Goal: Task Accomplishment & Management: Complete application form

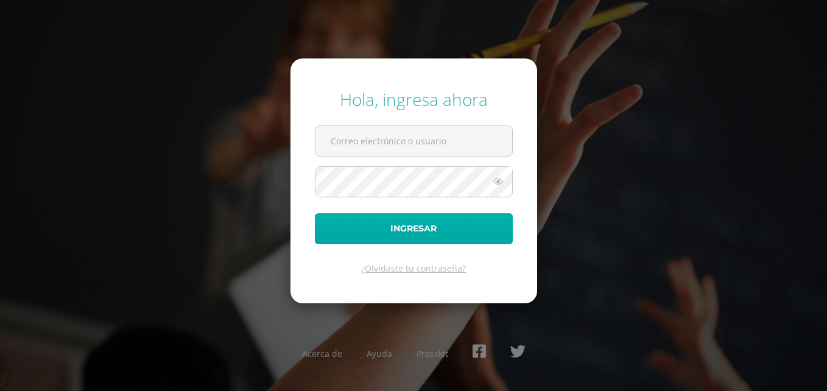
type input "[PERSON_NAME][EMAIL_ADDRESS][PERSON_NAME][DOMAIN_NAME]"
click at [399, 241] on button "Ingresar" at bounding box center [414, 228] width 198 height 31
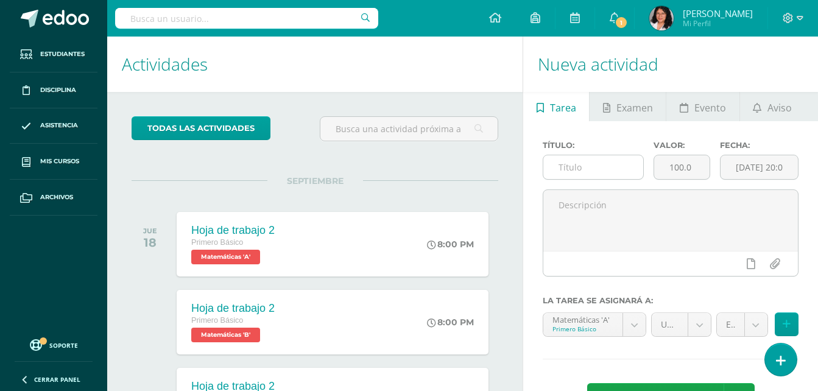
click at [602, 170] on input "text" at bounding box center [593, 167] width 100 height 24
type input "Parcial 1"
type input "20"
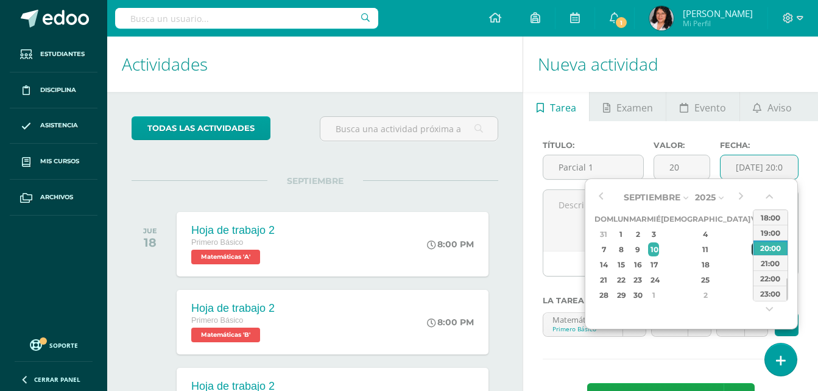
click at [751, 248] on div "12" at bounding box center [756, 249] width 11 height 14
type input "2025-09-12 20:00"
click at [751, 251] on div "12" at bounding box center [756, 249] width 11 height 14
click at [556, 222] on textarea at bounding box center [670, 220] width 255 height 61
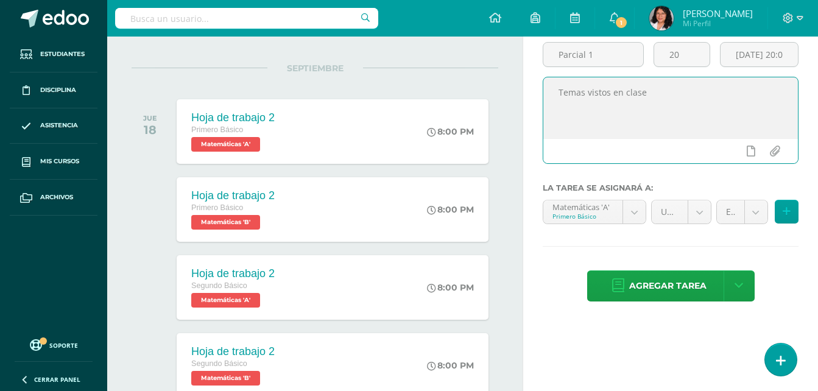
scroll to position [122, 0]
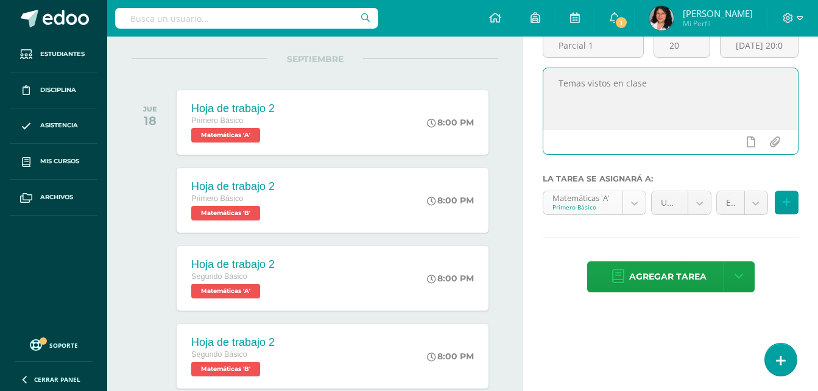
type textarea "Temas vistos en clase"
click at [635, 213] on body "Hola Josseline Alejandra Paredes Dionicio, bienvenido a Edoo! Estudiantes Disci…" at bounding box center [409, 73] width 818 height 391
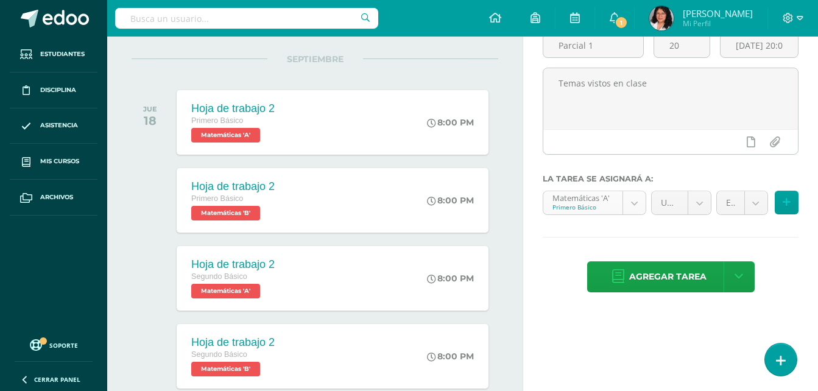
click at [635, 213] on body "Hola Josseline Alejandra Paredes Dionicio, bienvenido a Edoo! Estudiantes Disci…" at bounding box center [409, 73] width 818 height 391
click at [708, 205] on body "Hola Josseline Alejandra Paredes Dionicio, bienvenido a Edoo! Estudiantes Disci…" at bounding box center [409, 73] width 818 height 391
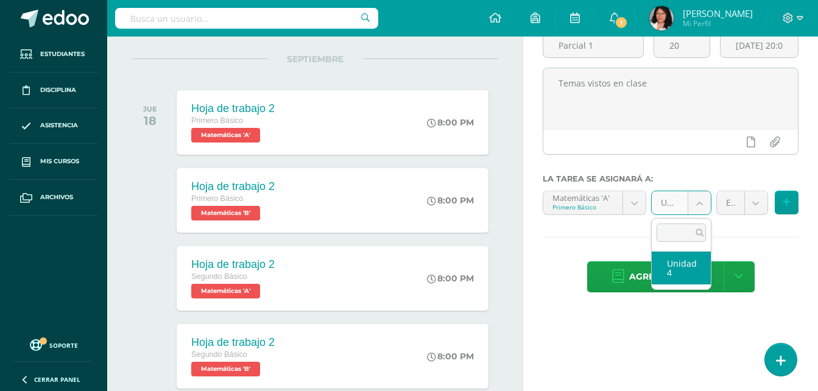
click at [708, 205] on body "Hola Josseline Alejandra Paredes Dionicio, bienvenido a Edoo! Estudiantes Disci…" at bounding box center [409, 73] width 818 height 391
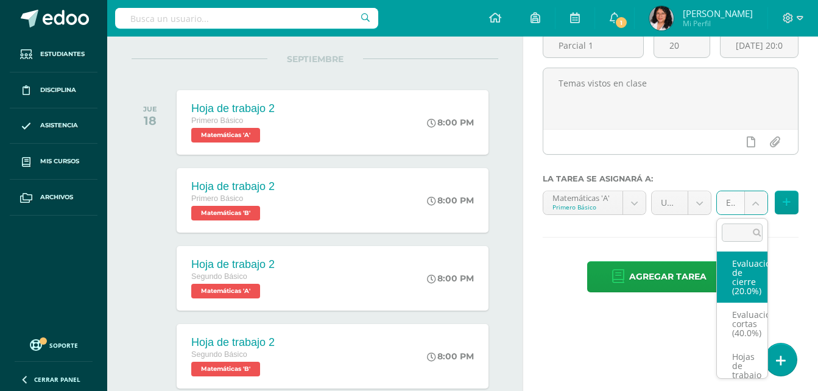
click at [750, 205] on body "Hola Josseline Alejandra Paredes Dionicio, bienvenido a Edoo! Estudiantes Disci…" at bounding box center [409, 73] width 818 height 391
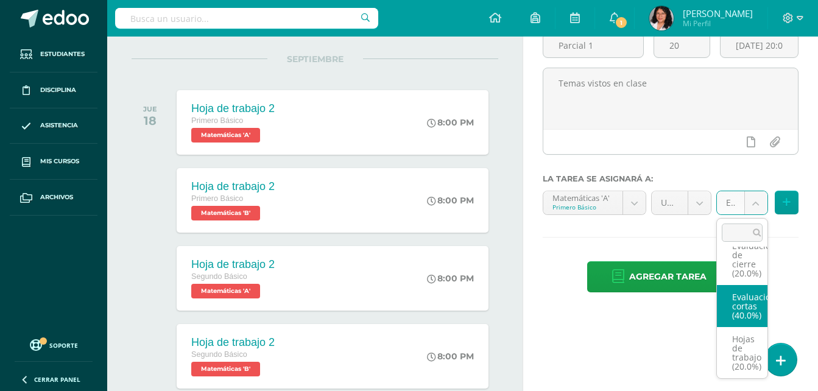
select select "107745"
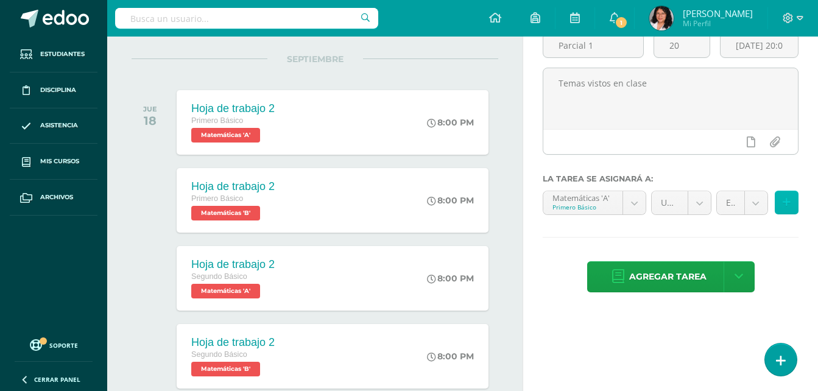
click at [781, 200] on button at bounding box center [787, 203] width 24 height 24
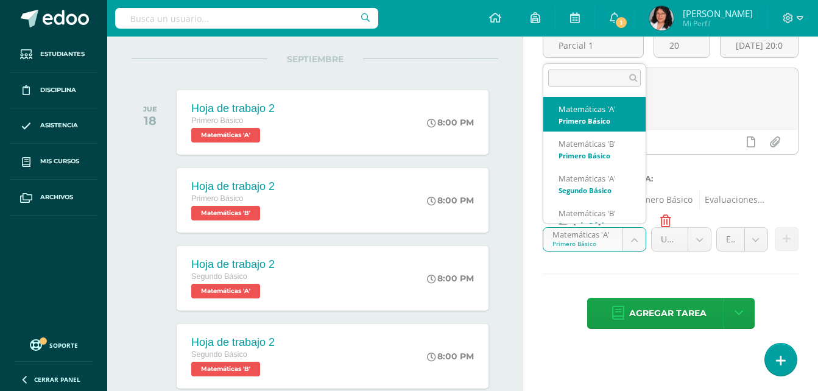
click at [635, 238] on body "Hola Josseline Alejandra Paredes Dionicio, bienvenido a Edoo! Estudiantes Disci…" at bounding box center [409, 73] width 818 height 391
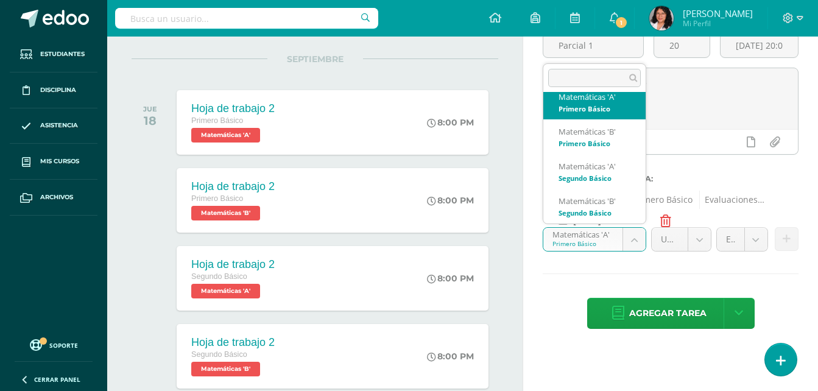
scroll to position [0, 0]
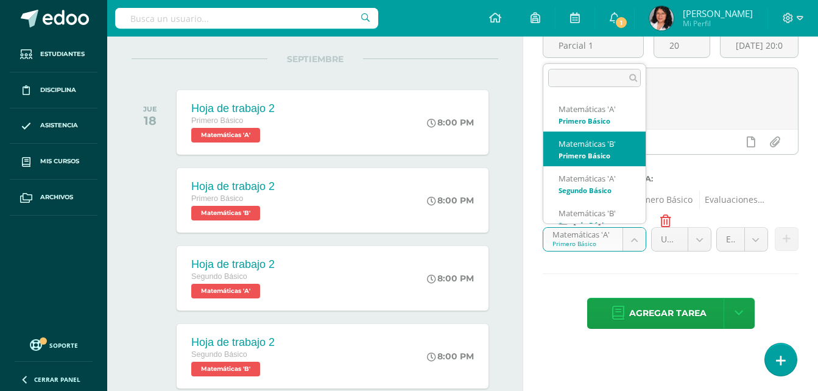
select select "95740"
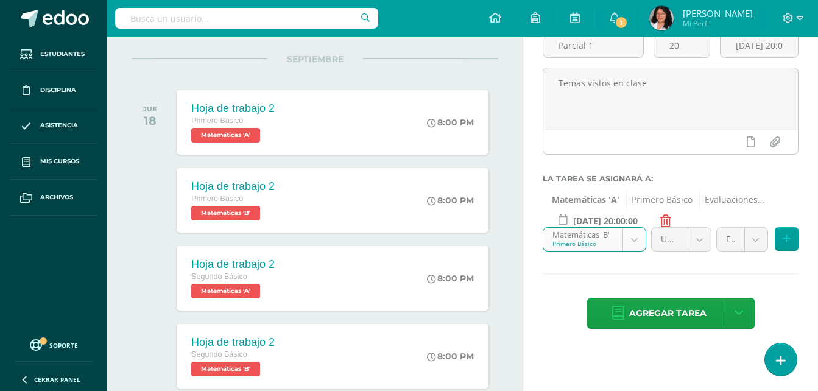
click at [759, 241] on body "Hola Josseline Alejandra Paredes Dionicio, bienvenido a Edoo! Estudiantes Disci…" at bounding box center [409, 73] width 818 height 391
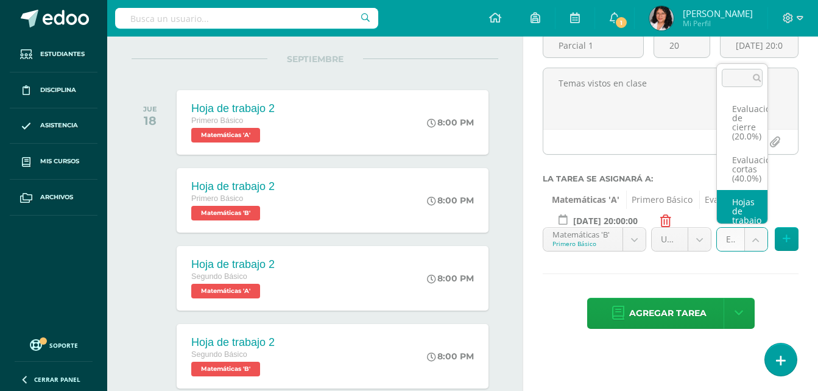
scroll to position [18, 0]
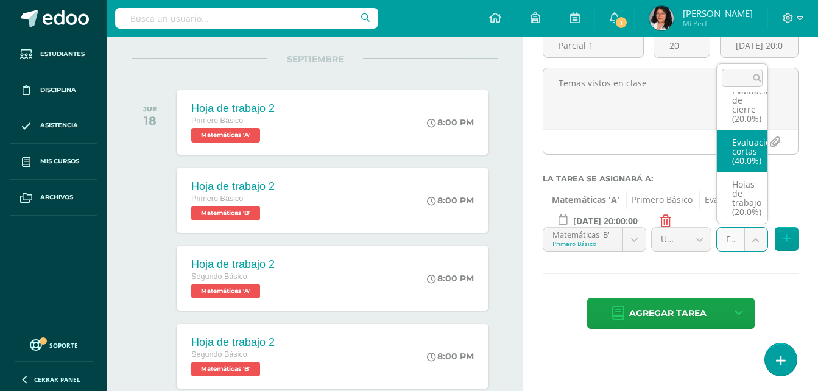
select select "107749"
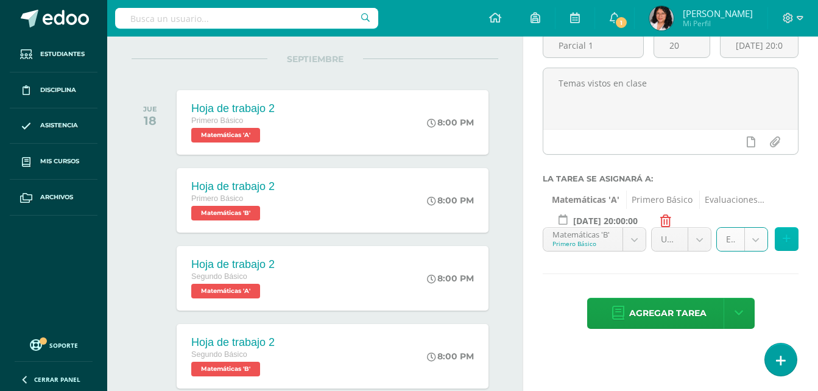
click at [794, 242] on button at bounding box center [787, 239] width 24 height 24
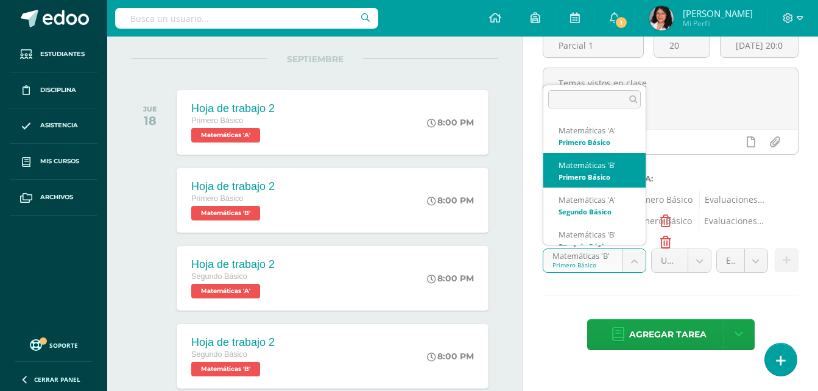
click at [636, 264] on body "Hola Josseline Alejandra Paredes Dionicio, bienvenido a Edoo! Estudiantes Disci…" at bounding box center [409, 73] width 818 height 391
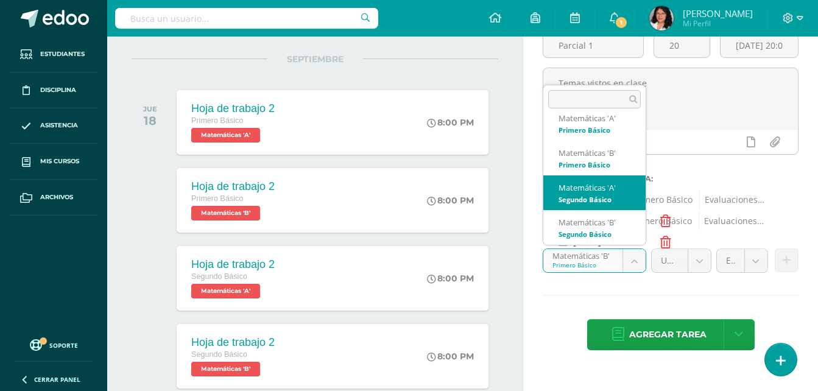
select select "95845"
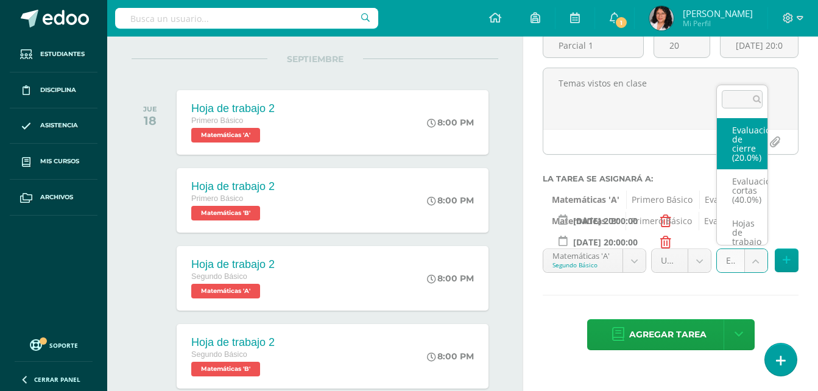
click at [758, 261] on body "Hola Josseline Alejandra Paredes Dionicio, bienvenido a Edoo! Estudiantes Disci…" at bounding box center [409, 73] width 818 height 391
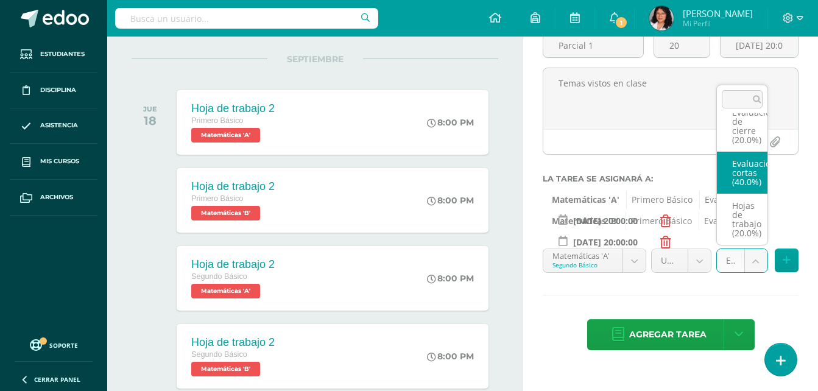
select select "107756"
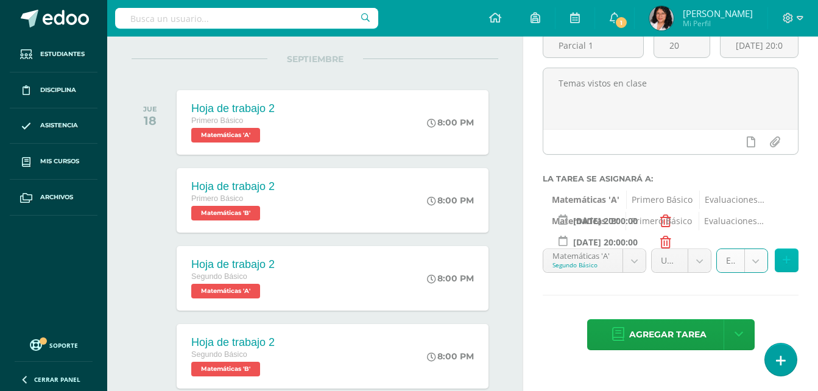
click at [780, 259] on button at bounding box center [787, 260] width 24 height 24
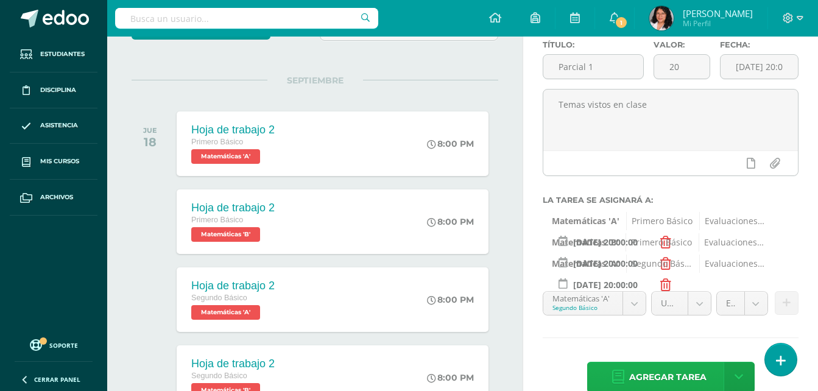
scroll to position [122, 0]
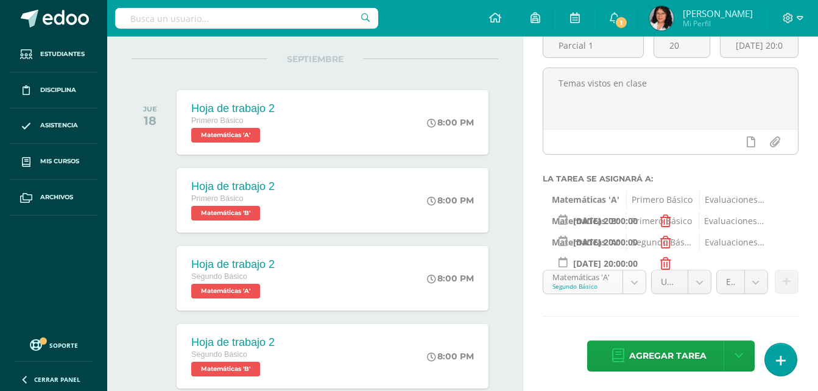
click at [638, 269] on body "Hola Josseline Alejandra Paredes Dionicio, bienvenido a Edoo! Estudiantes Disci…" at bounding box center [409, 73] width 818 height 391
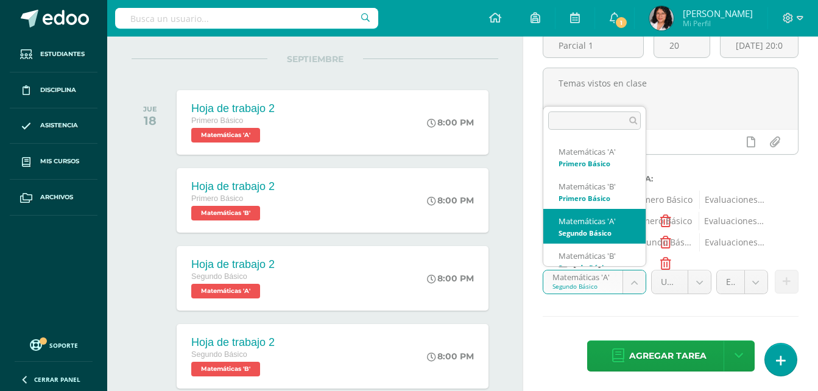
scroll to position [12, 0]
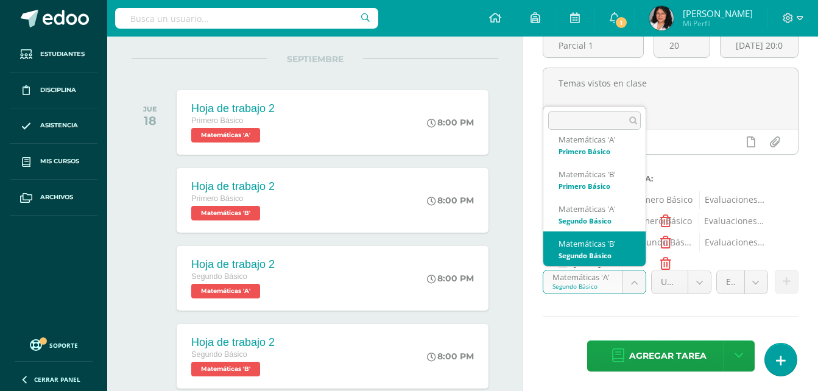
click at [619, 269] on body "Hola Josseline Alejandra Paredes Dionicio, bienvenido a Edoo! Estudiantes Disci…" at bounding box center [409, 73] width 818 height 391
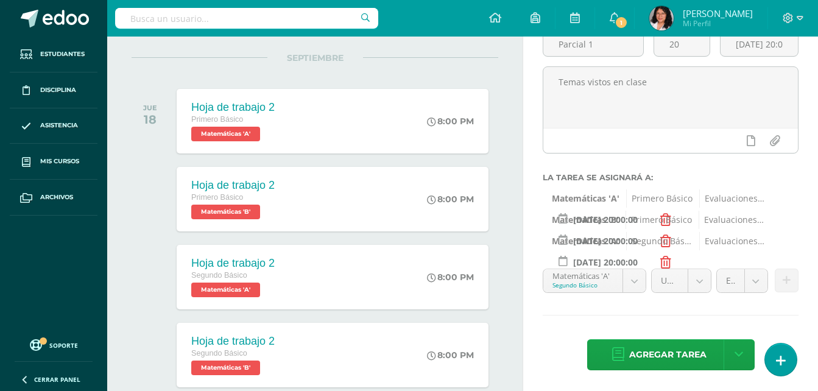
scroll to position [122, 0]
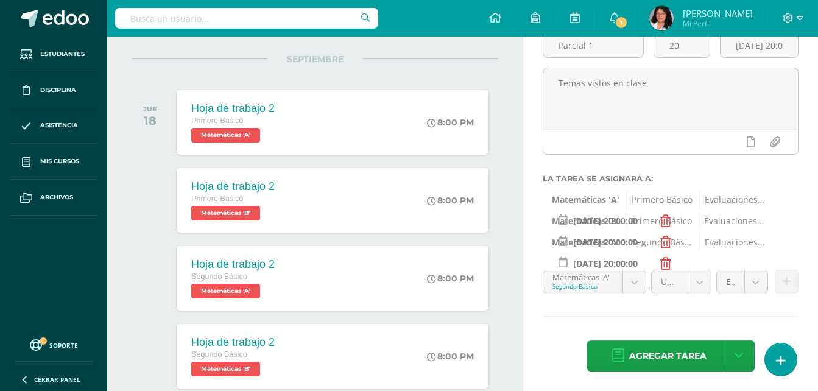
click at [668, 258] on icon at bounding box center [665, 264] width 11 height 12
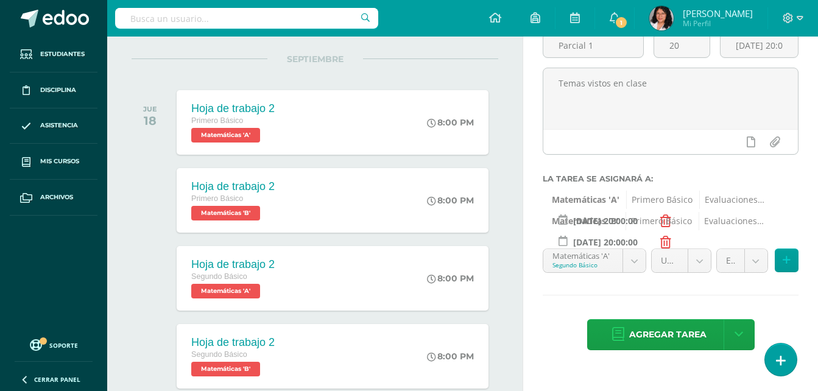
click at [665, 237] on icon at bounding box center [665, 242] width 11 height 12
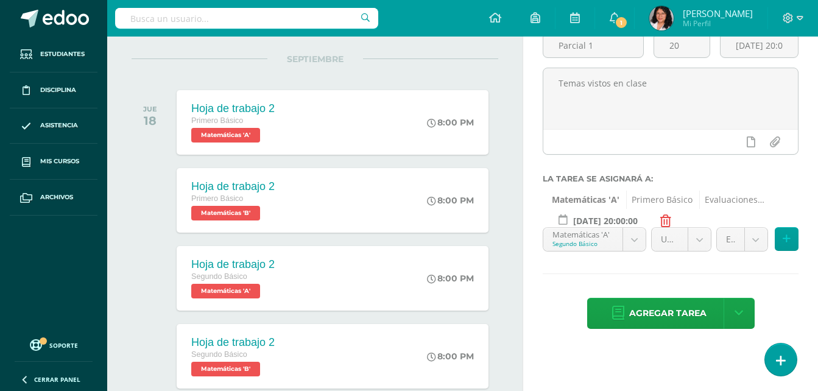
click at [628, 234] on body "Hola Josseline Alejandra Paredes Dionicio, bienvenido a Edoo! Estudiantes Disci…" at bounding box center [409, 73] width 818 height 391
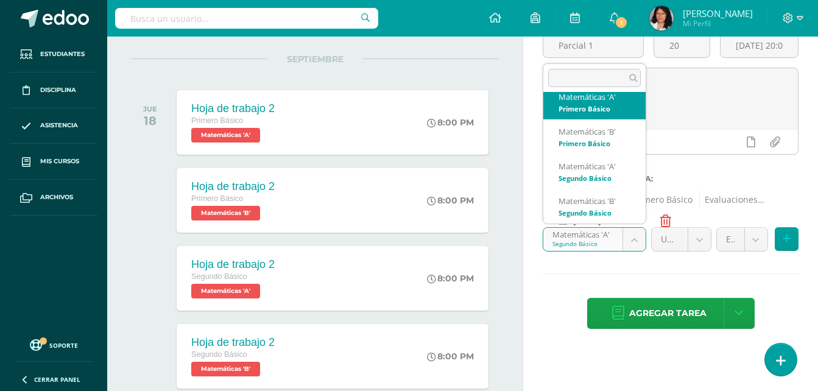
click at [503, 94] on body "Hola Josseline Alejandra Paredes Dionicio, bienvenido a Edoo! Estudiantes Disci…" at bounding box center [409, 73] width 818 height 391
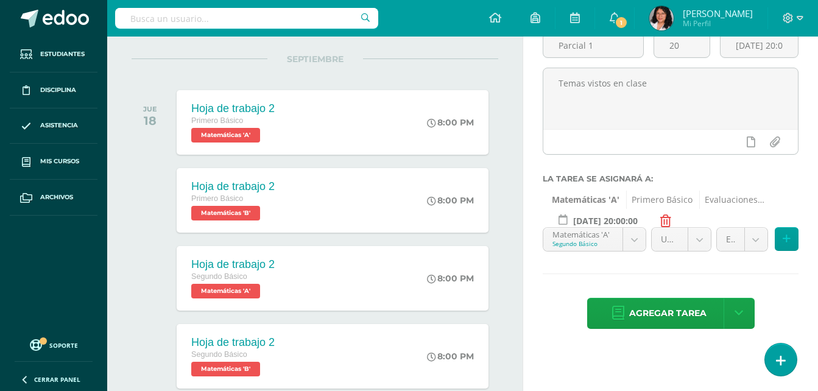
click at [629, 237] on body "Hola Josseline Alejandra Paredes Dionicio, bienvenido a Edoo! Estudiantes Disci…" at bounding box center [409, 73] width 818 height 391
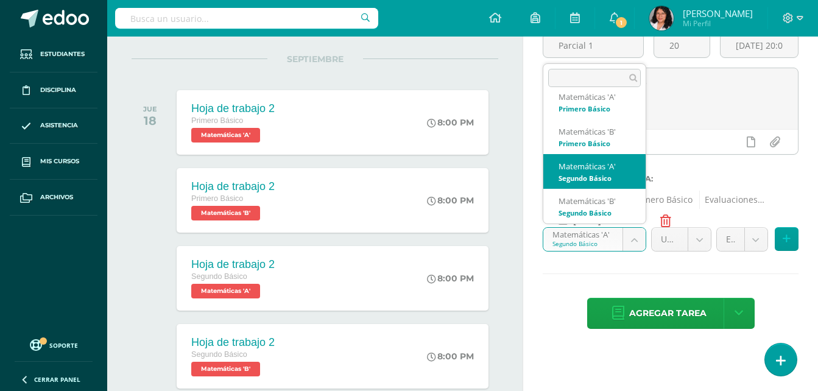
scroll to position [12, 0]
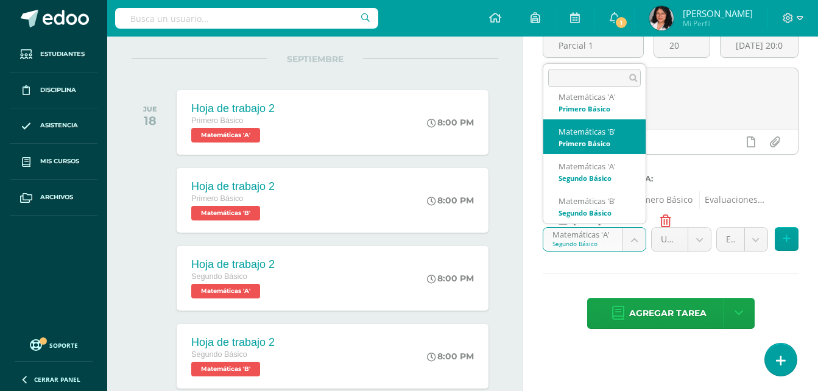
select select "95740"
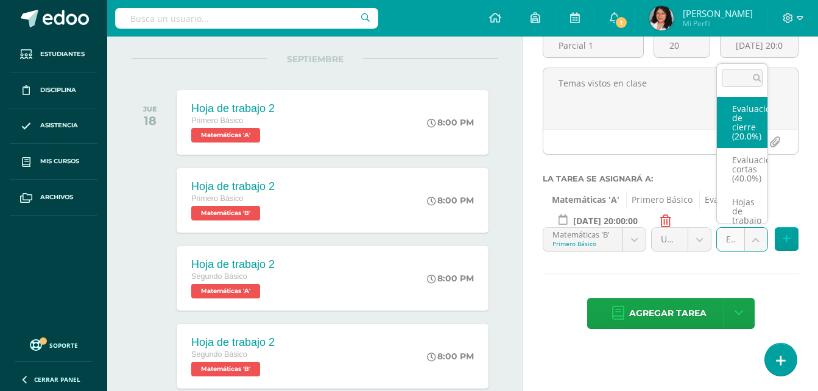
click at [754, 239] on body "Hola Josseline Alejandra Paredes Dionicio, bienvenido a Edoo! Estudiantes Disci…" at bounding box center [409, 73] width 818 height 391
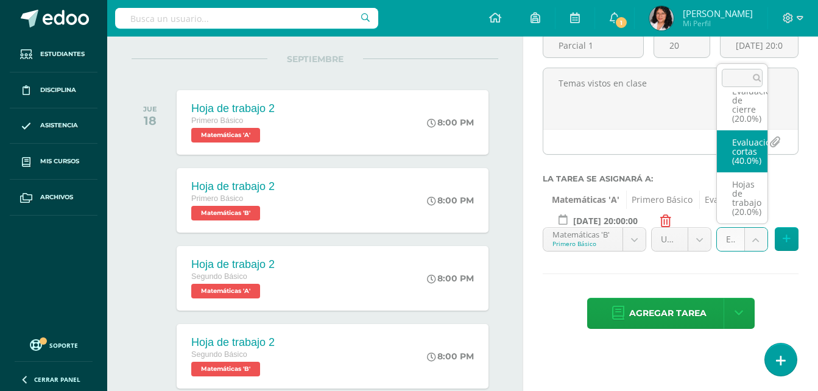
select select "107749"
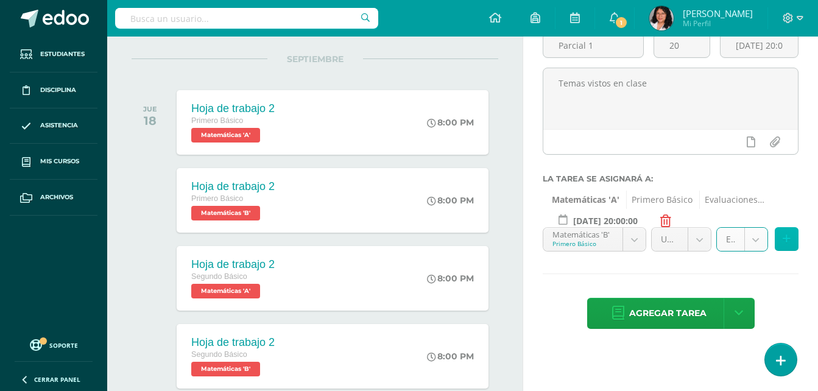
click at [778, 232] on button at bounding box center [787, 239] width 24 height 24
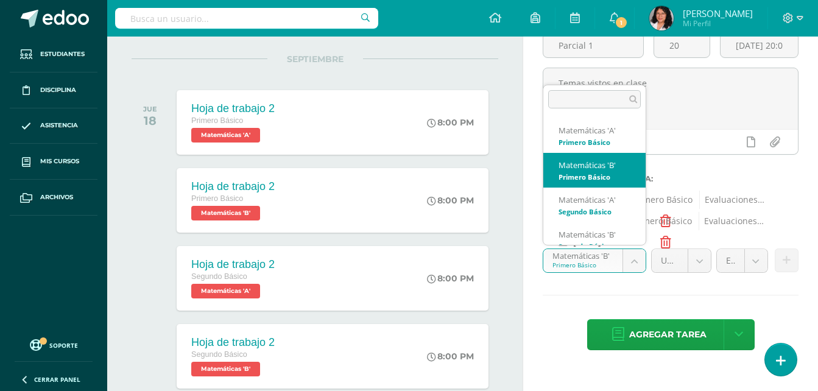
click at [633, 263] on body "Hola Josseline Alejandra Paredes Dionicio, bienvenido a Edoo! Estudiantes Disci…" at bounding box center [409, 73] width 818 height 391
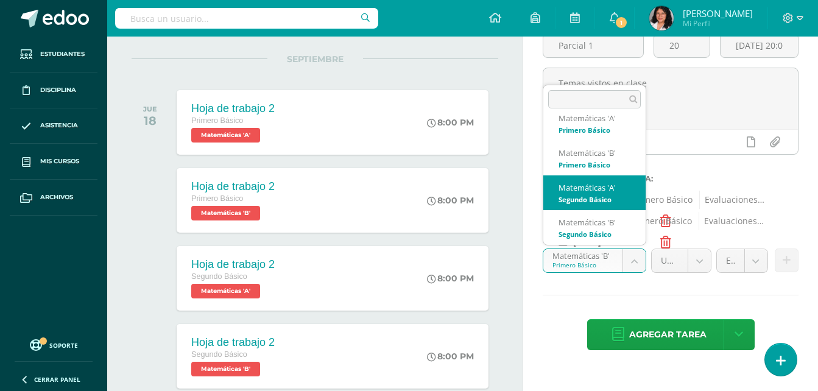
scroll to position [0, 0]
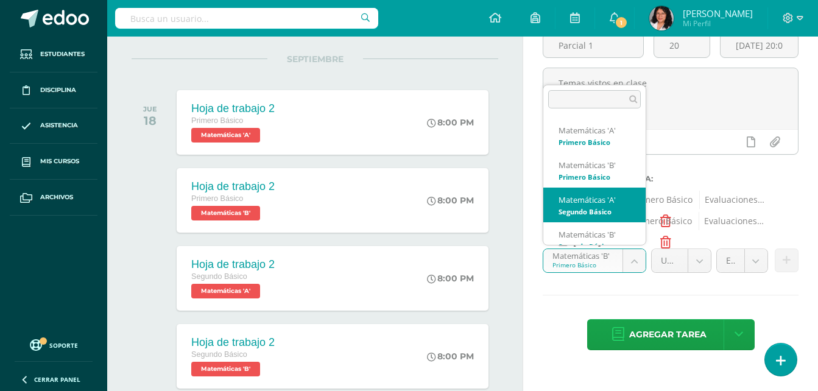
select select "95845"
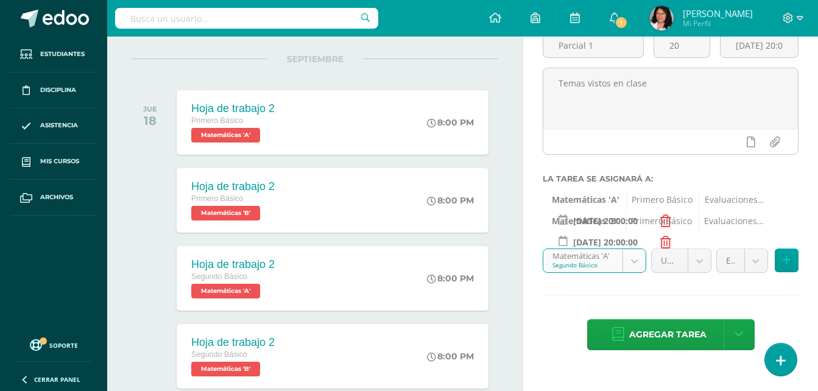
click at [751, 257] on body "Hola Josseline Alejandra Paredes Dionicio, bienvenido a Edoo! Estudiantes Disci…" at bounding box center [409, 73] width 818 height 391
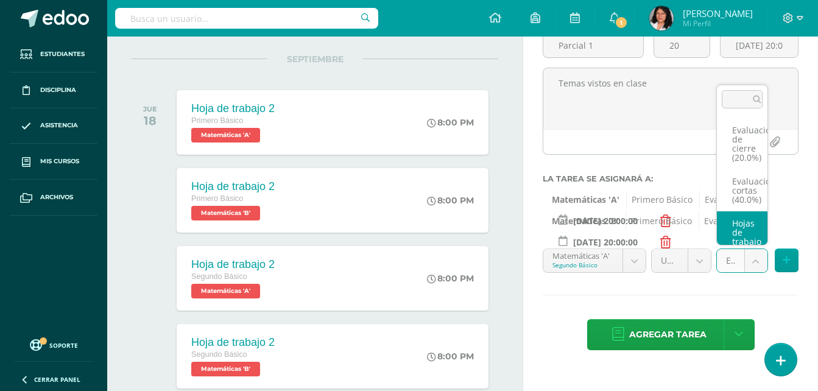
scroll to position [18, 0]
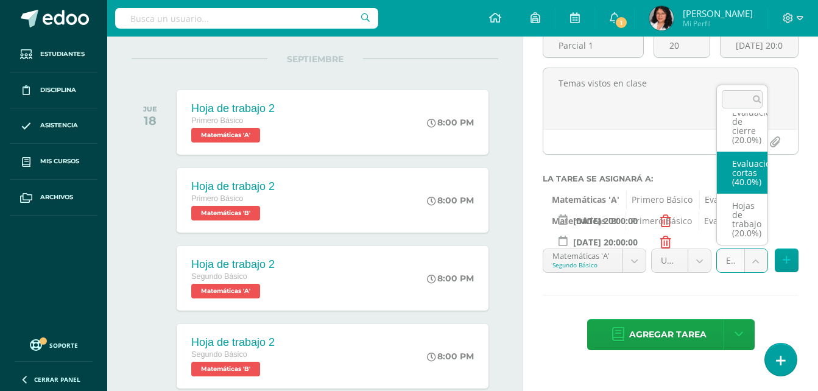
select select "107756"
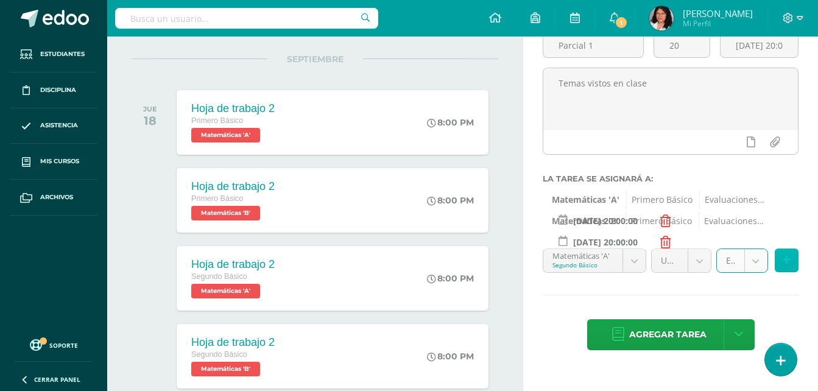
click at [781, 255] on button at bounding box center [787, 260] width 24 height 24
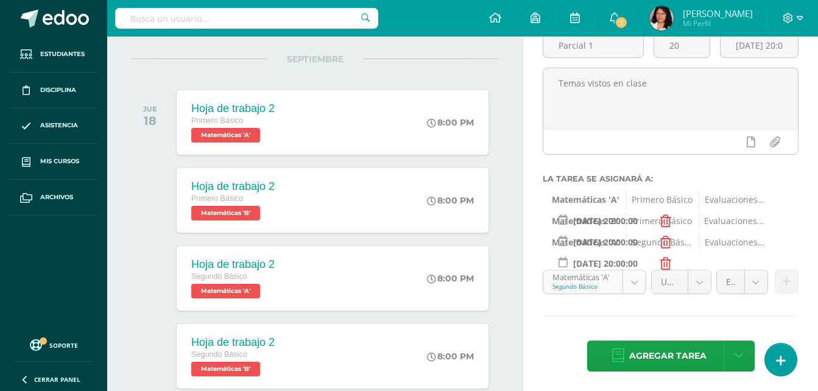
click at [631, 269] on body "Hola Josseline Alejandra Paredes Dionicio, bienvenido a Edoo! Estudiantes Disci…" at bounding box center [409, 73] width 818 height 391
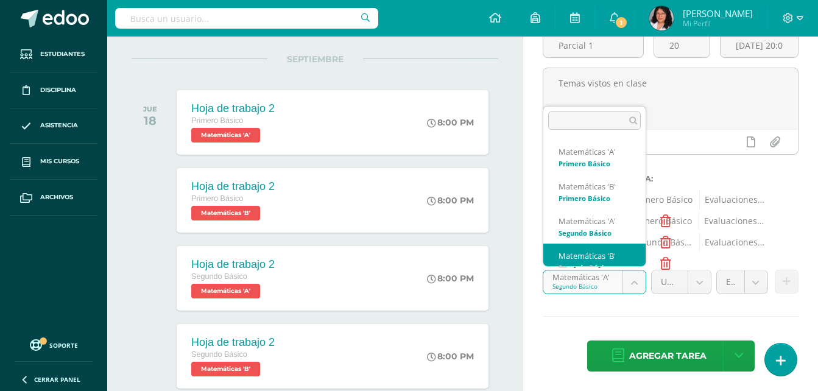
scroll to position [12, 0]
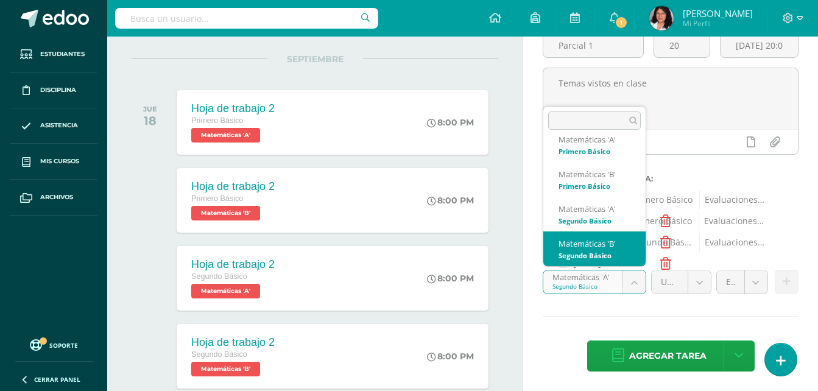
click at [624, 269] on body "Hola Josseline Alejandra Paredes Dionicio, bienvenido a Edoo! Estudiantes Disci…" at bounding box center [409, 73] width 818 height 391
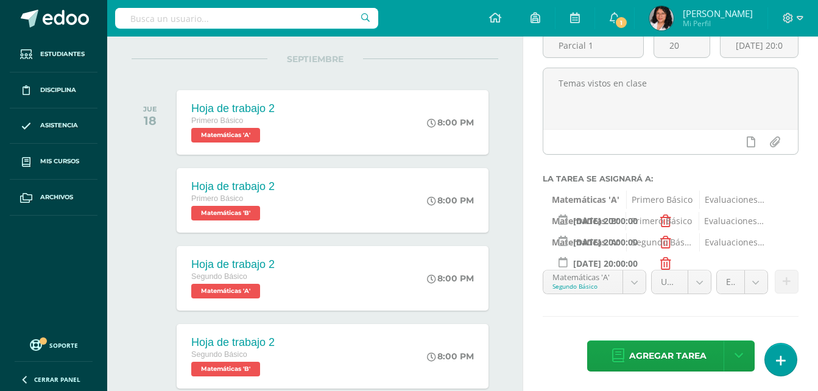
click at [624, 269] on body "Hola Josseline Alejandra Paredes Dionicio, bienvenido a Edoo! Estudiantes Disci…" at bounding box center [409, 73] width 818 height 391
select select "95950"
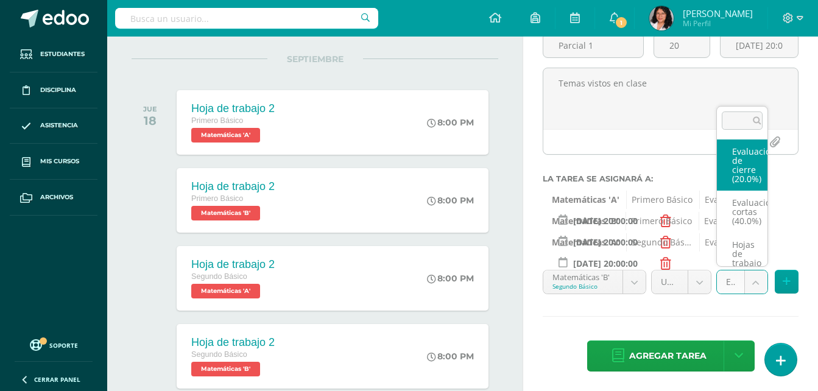
click at [753, 269] on body "Hola Josseline Alejandra Paredes Dionicio, bienvenido a Edoo! Estudiantes Disci…" at bounding box center [409, 73] width 818 height 391
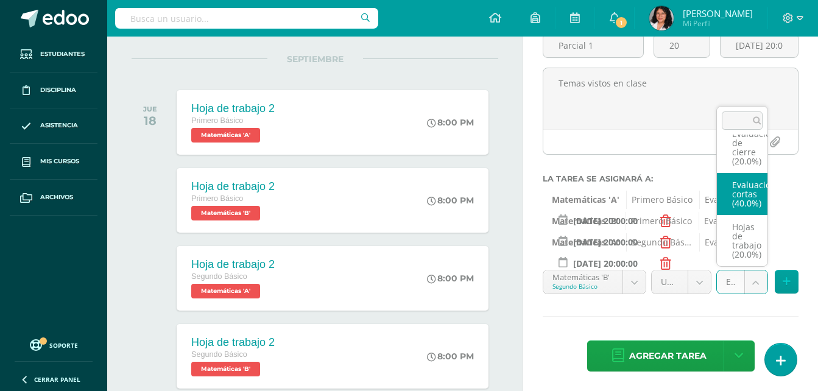
select select "107760"
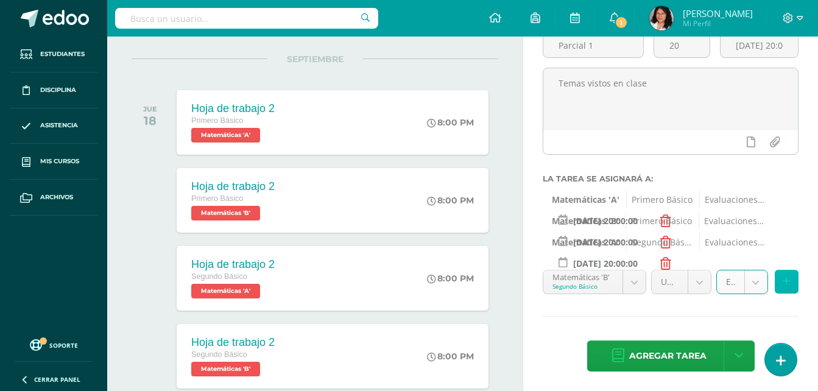
click at [779, 285] on button at bounding box center [787, 282] width 24 height 24
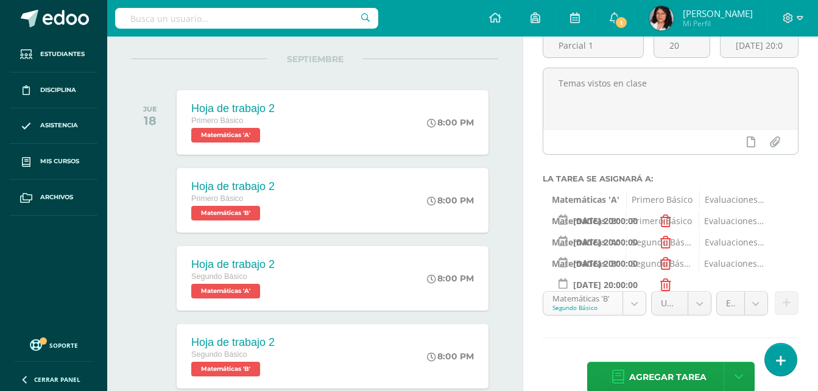
scroll to position [12, 0]
click at [640, 269] on body "Hola Josseline Alejandra Paredes Dionicio, bienvenido a Edoo! Estudiantes Disci…" at bounding box center [409, 73] width 818 height 391
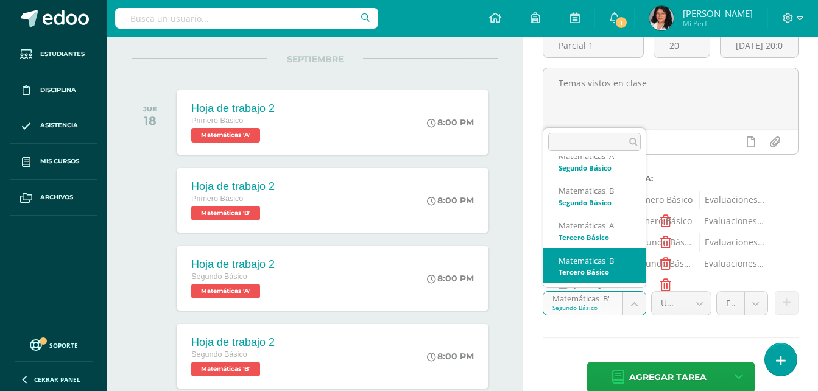
scroll to position [87, 0]
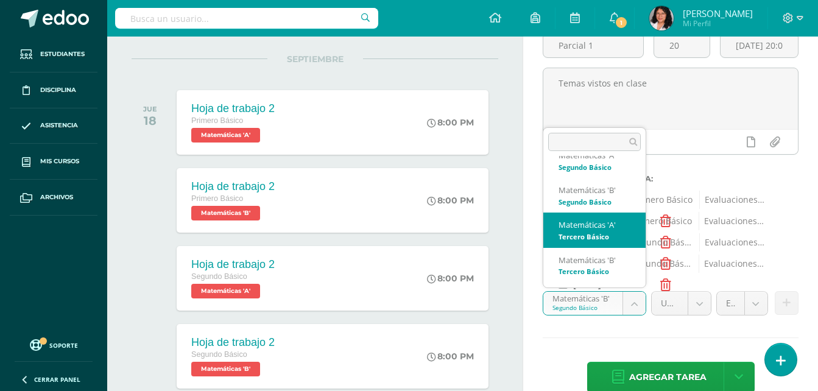
select select "96097"
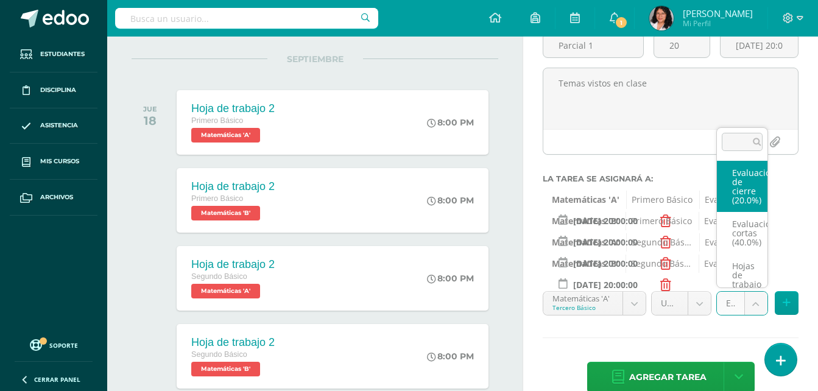
click at [756, 269] on body "Hola Josseline Alejandra Paredes Dionicio, bienvenido a Edoo! Estudiantes Disci…" at bounding box center [409, 73] width 818 height 391
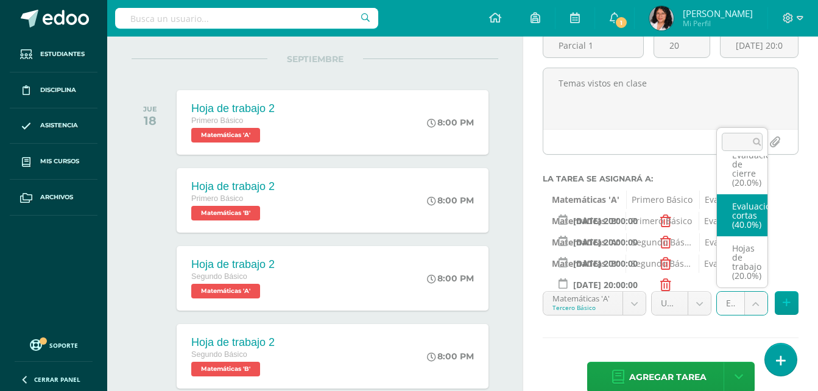
select select "107764"
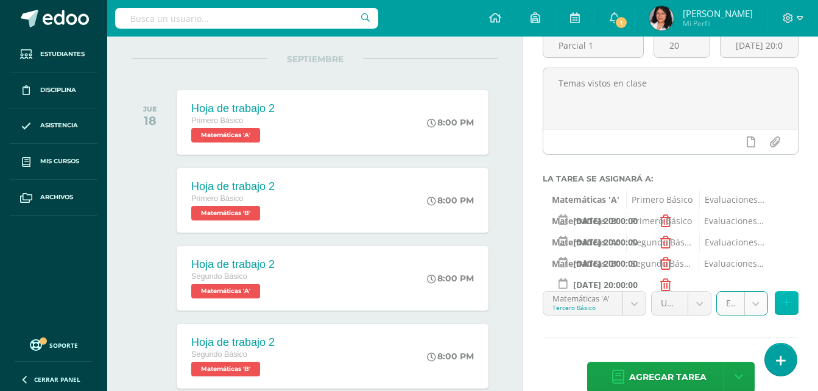
click at [793, 309] on button at bounding box center [787, 303] width 24 height 24
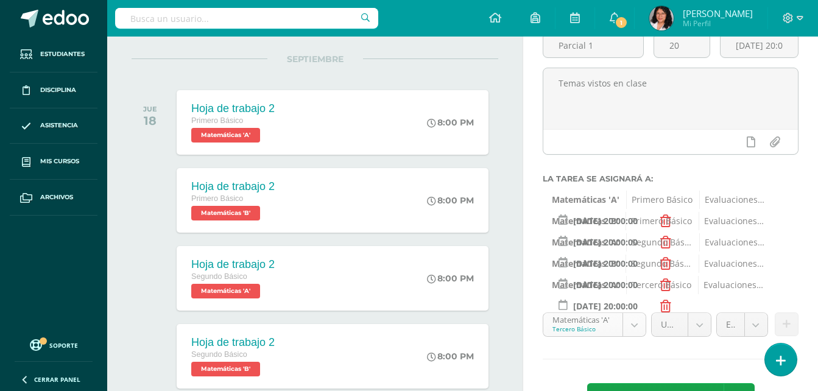
scroll to position [47, 0]
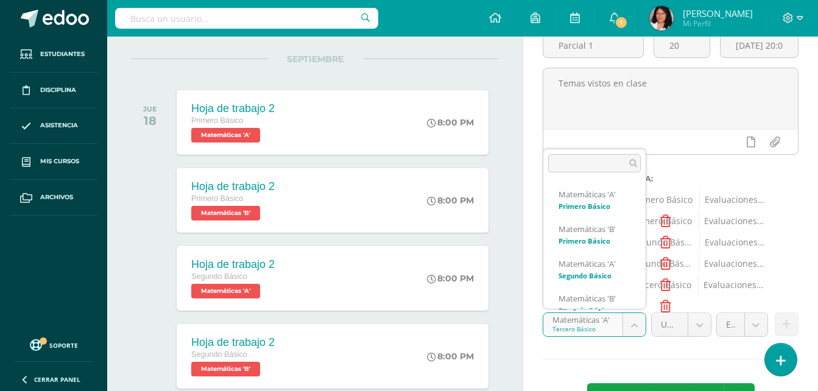
click at [639, 269] on body "Hola Josseline Alejandra Paredes Dionicio, bienvenido a Edoo! Estudiantes Disci…" at bounding box center [409, 73] width 818 height 391
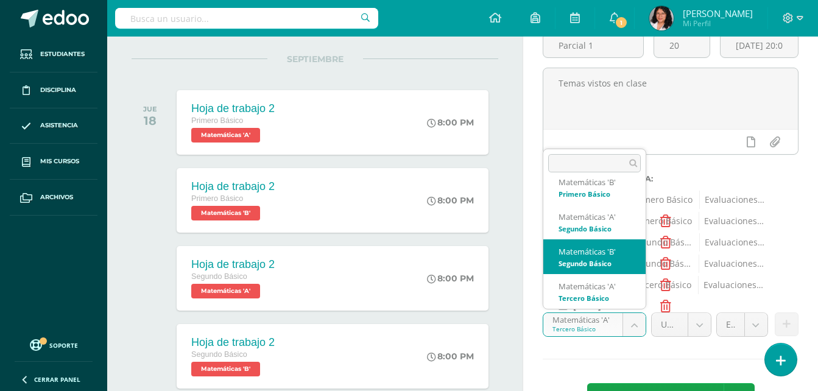
scroll to position [87, 0]
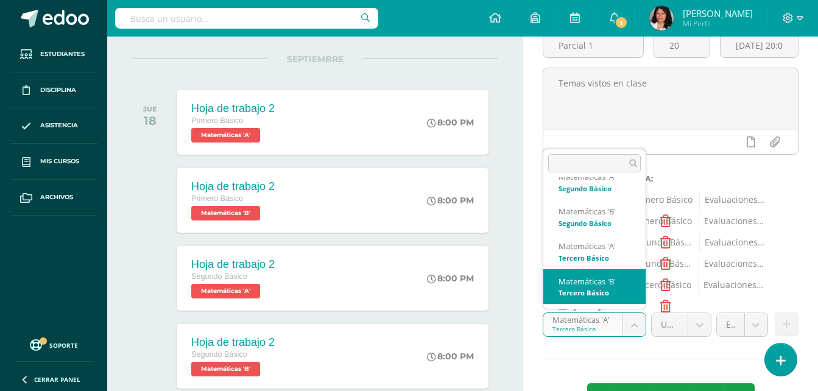
select select "96209"
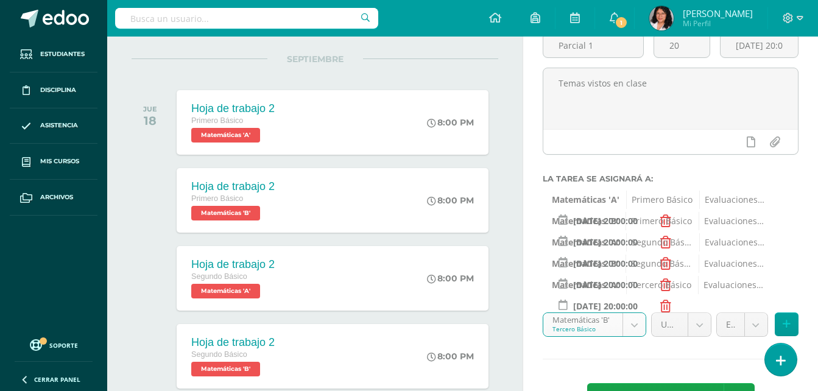
click at [758, 269] on body "Hola Josseline Alejandra Paredes Dionicio, bienvenido a Edoo! Estudiantes Disci…" at bounding box center [409, 73] width 818 height 391
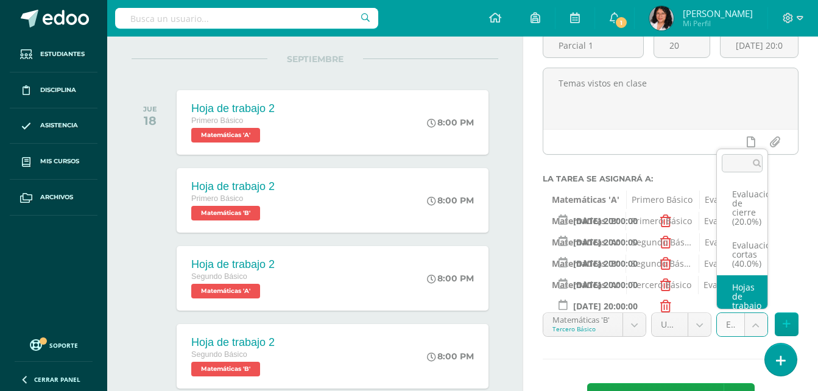
scroll to position [18, 0]
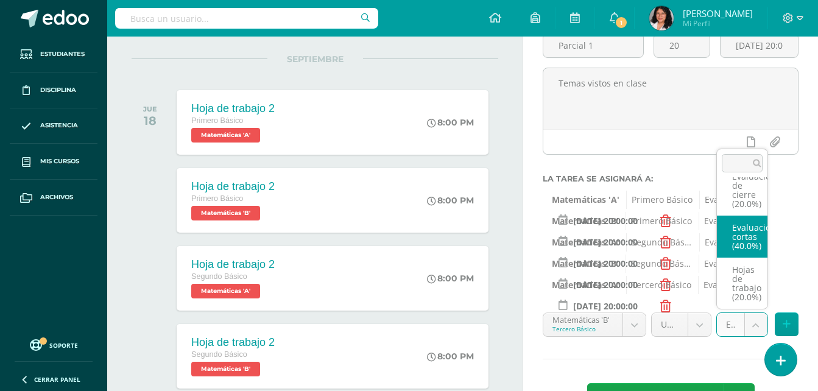
select select "107768"
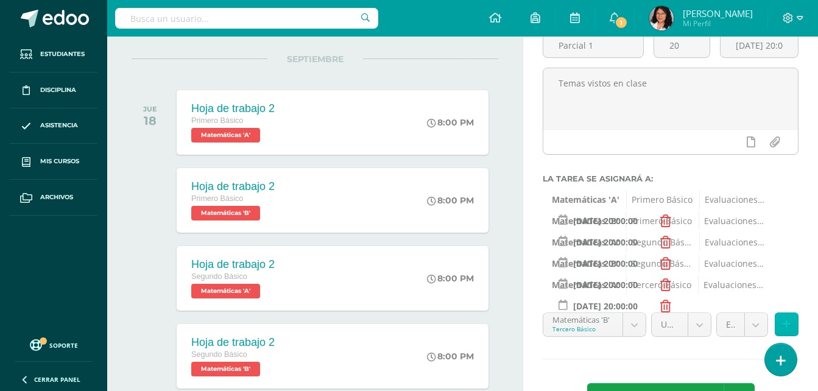
click at [796, 321] on button at bounding box center [787, 324] width 24 height 24
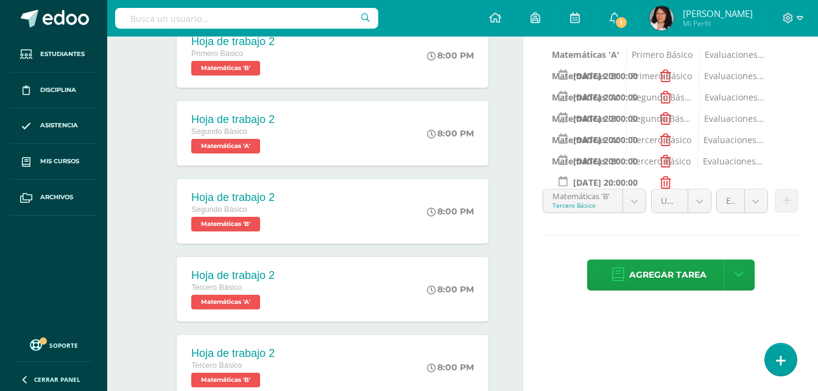
scroll to position [345, 0]
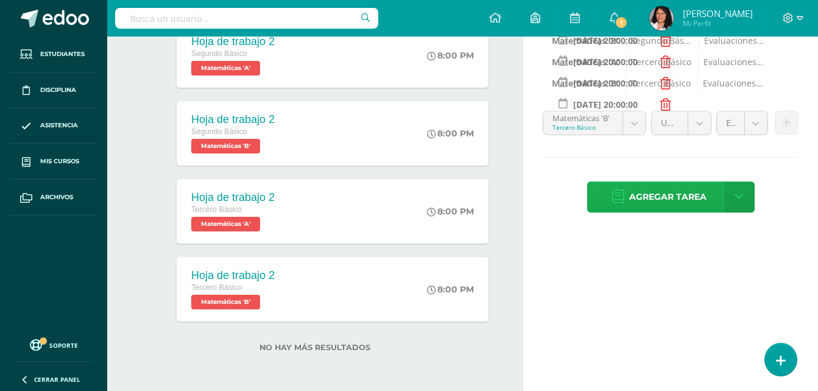
click at [627, 203] on link "Agregar tarea" at bounding box center [659, 196] width 144 height 31
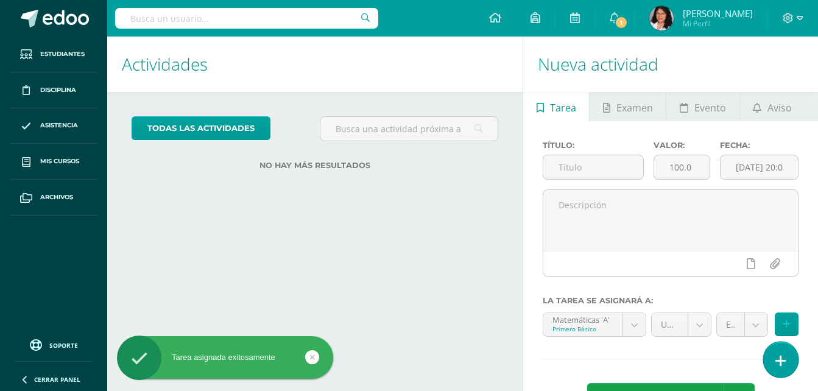
click at [776, 367] on icon at bounding box center [780, 361] width 11 height 14
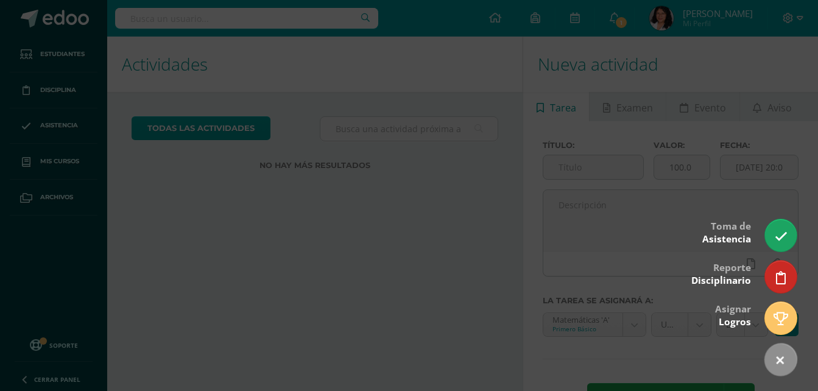
click at [708, 86] on div at bounding box center [409, 195] width 818 height 391
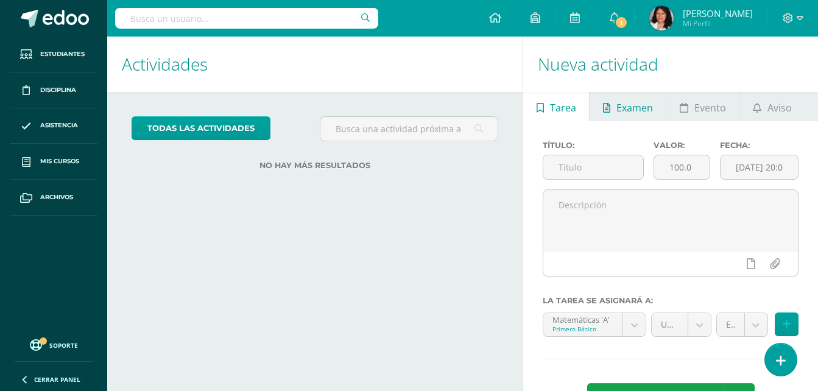
click at [630, 108] on span "Examen" at bounding box center [634, 107] width 37 height 29
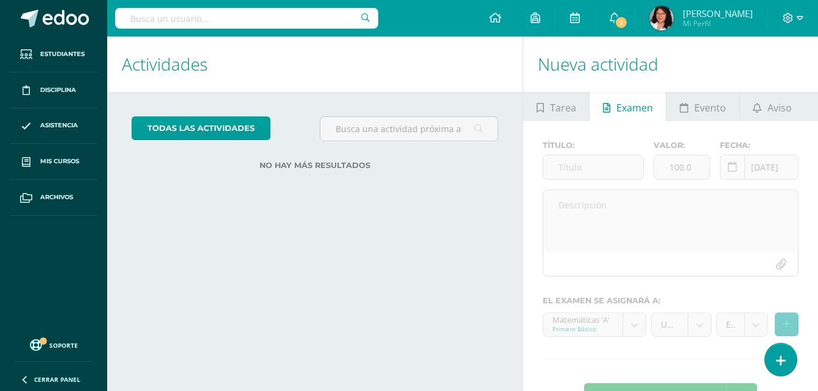
scroll to position [45, 0]
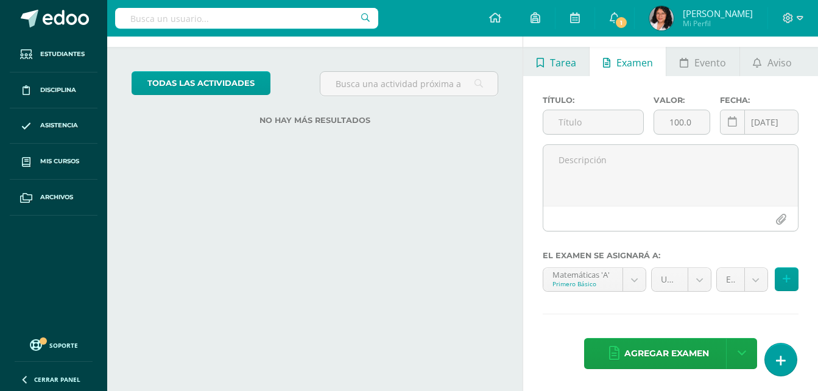
click at [536, 52] on link "Tarea" at bounding box center [556, 61] width 66 height 29
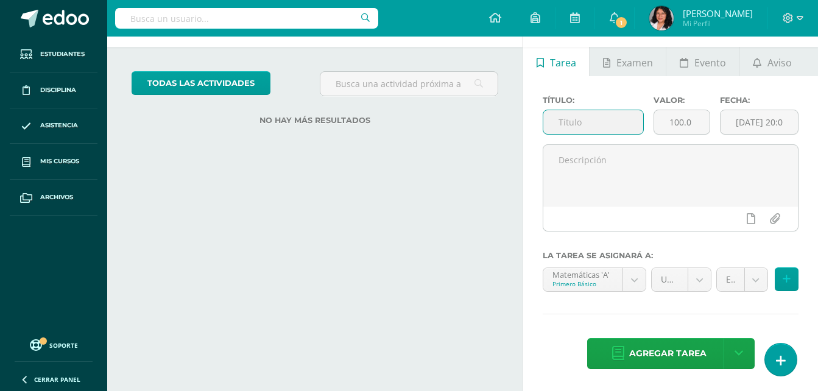
click at [602, 118] on input "text" at bounding box center [593, 122] width 100 height 24
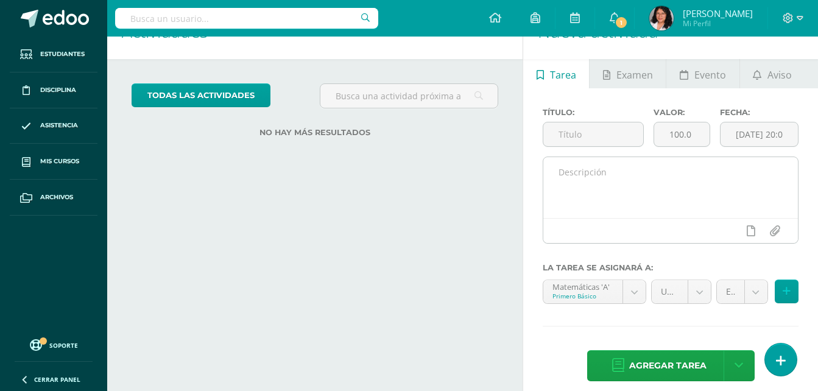
scroll to position [45, 0]
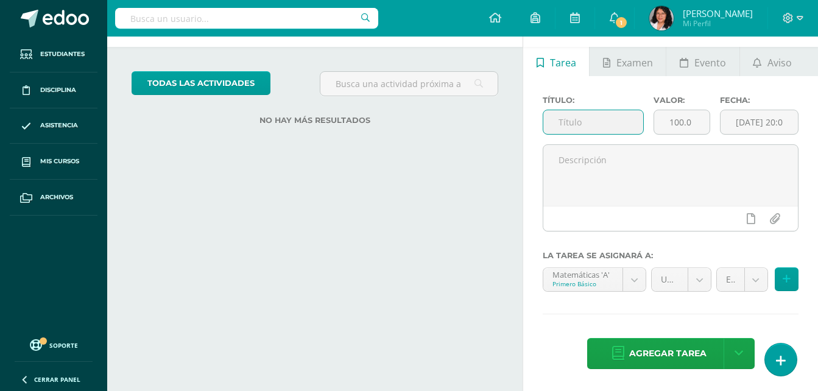
click at [582, 127] on input "text" at bounding box center [593, 122] width 100 height 24
type input "Parcial II"
click at [666, 124] on input "100.0" at bounding box center [681, 122] width 55 height 24
click at [677, 123] on input "100.0" at bounding box center [681, 122] width 55 height 24
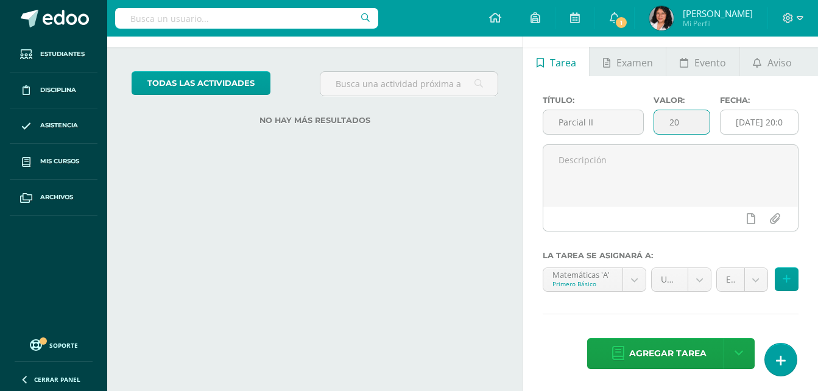
type input "20"
click at [761, 125] on input "[DATE] 20:00:00" at bounding box center [758, 122] width 77 height 24
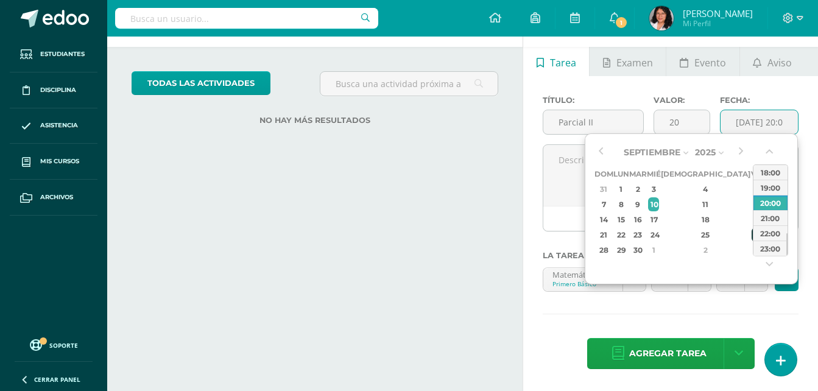
click at [751, 238] on div "26" at bounding box center [756, 235] width 11 height 14
type input "[DATE] 20:00"
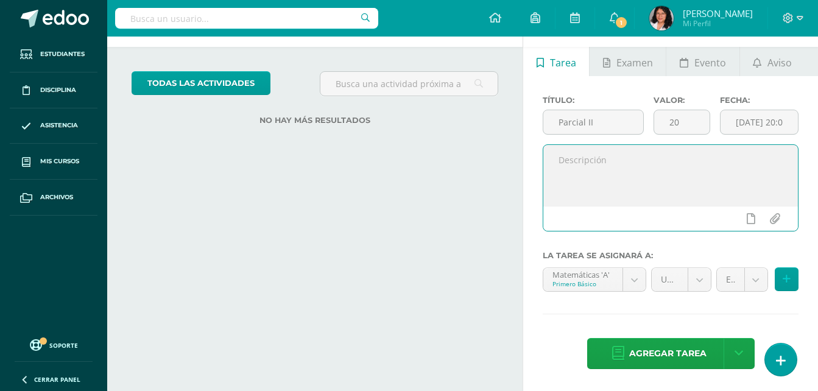
click at [574, 174] on textarea at bounding box center [670, 175] width 255 height 61
click at [561, 176] on textarea at bounding box center [670, 175] width 255 height 61
type textarea "Temas vistos en clase"
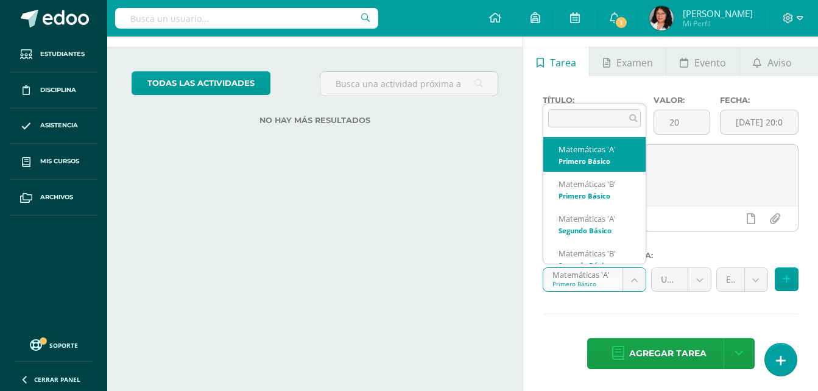
click at [641, 289] on body "Tarea asignada exitosamente Estudiantes Disciplina Asistencia Mis cursos Archiv…" at bounding box center [409, 150] width 818 height 391
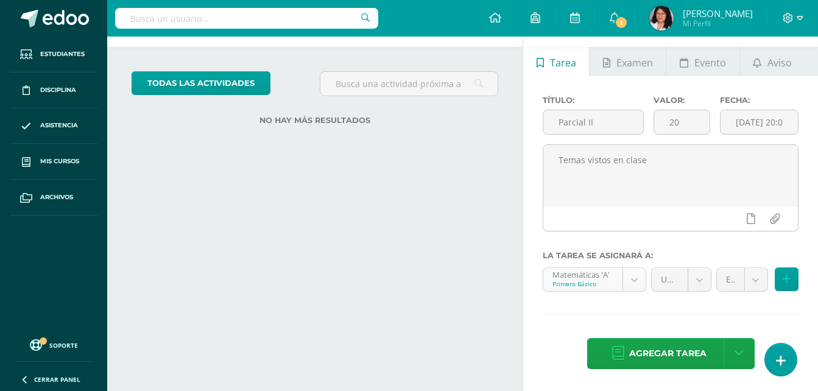
click at [641, 289] on body "Tarea asignada exitosamente Estudiantes Disciplina Asistencia Mis cursos Archiv…" at bounding box center [409, 150] width 818 height 391
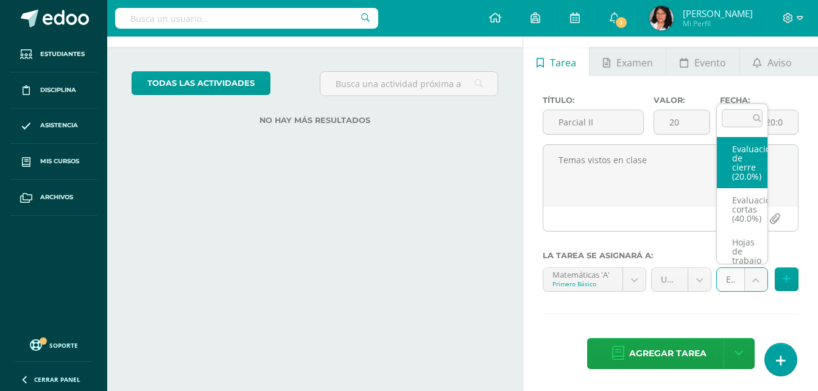
click at [752, 280] on body "Tarea asignada exitosamente Estudiantes Disciplina Asistencia Mis cursos Archiv…" at bounding box center [409, 150] width 818 height 391
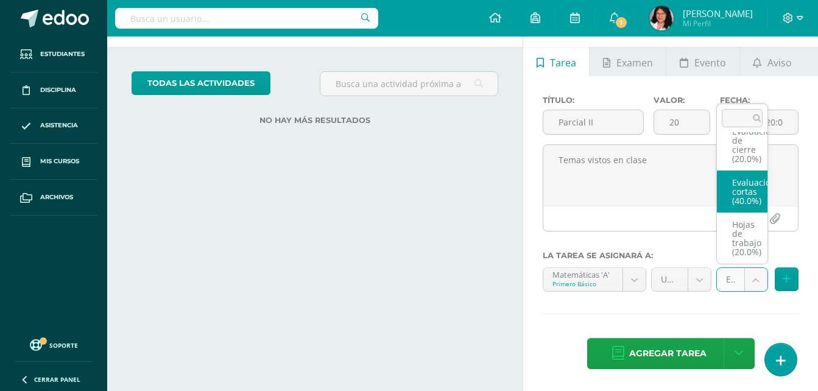
select select "107745"
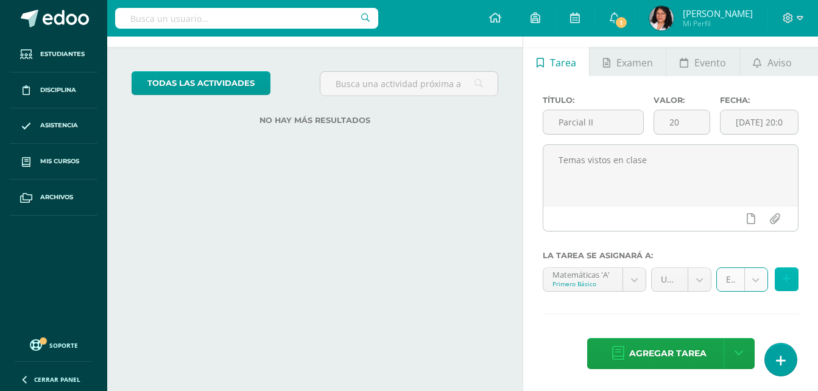
click at [793, 281] on button at bounding box center [787, 279] width 24 height 24
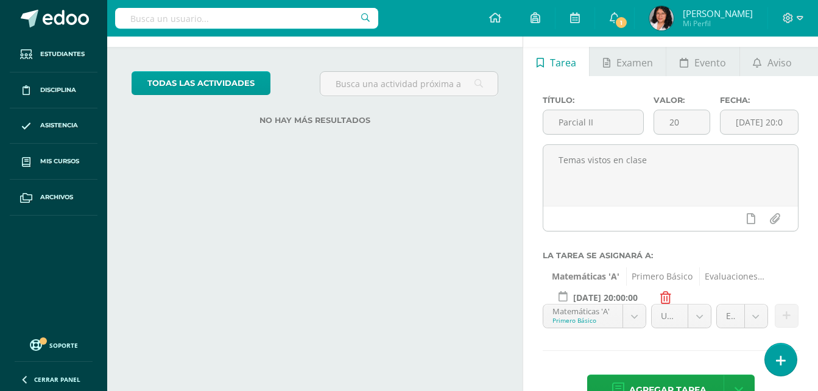
click at [633, 311] on body "Tarea asignada exitosamente Estudiantes Disciplina Asistencia Mis cursos Archiv…" at bounding box center [409, 150] width 818 height 391
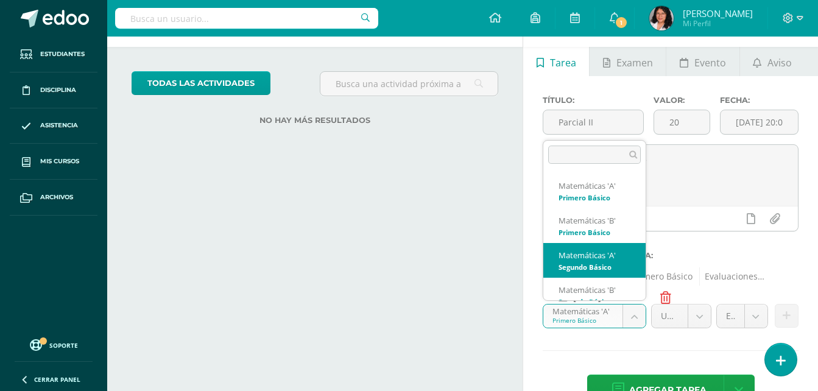
scroll to position [12, 0]
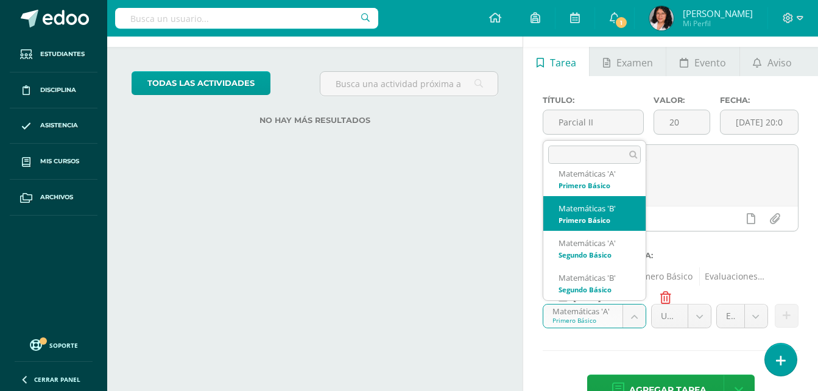
select select "95740"
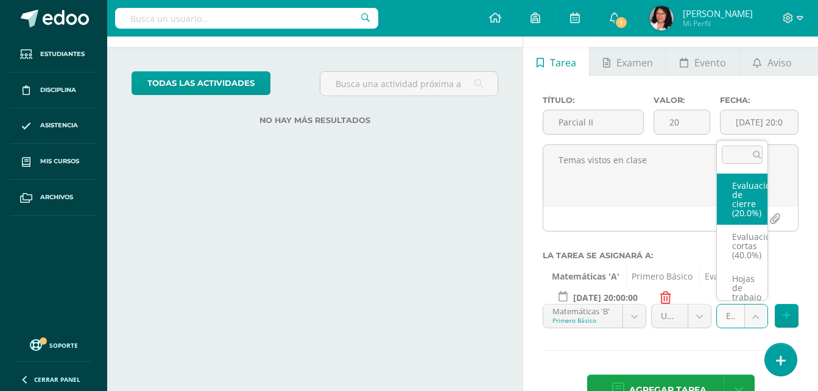
click at [753, 320] on body "Tarea asignada exitosamente Estudiantes Disciplina Asistencia Mis cursos Archiv…" at bounding box center [409, 150] width 818 height 391
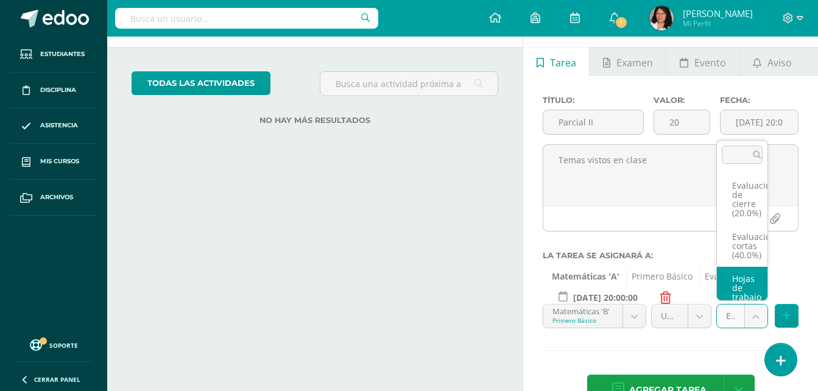
scroll to position [18, 0]
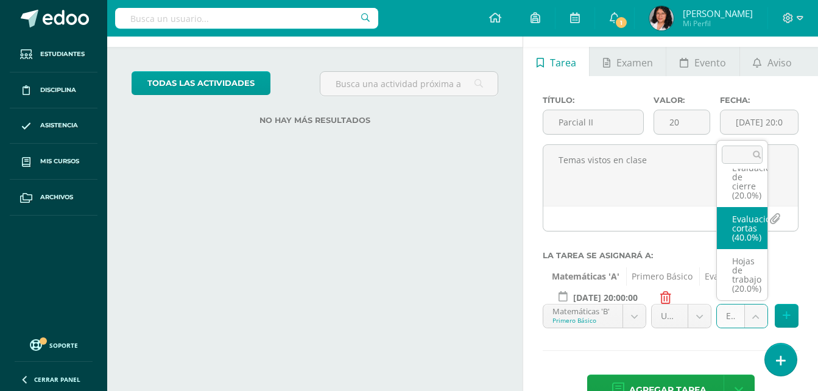
select select "107749"
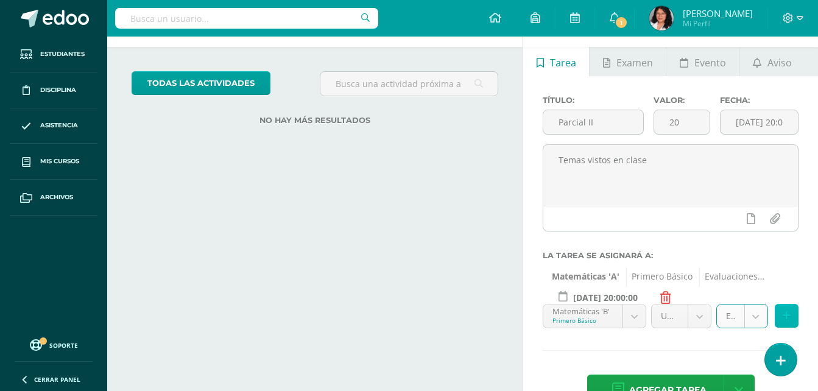
click at [789, 323] on button at bounding box center [787, 316] width 24 height 24
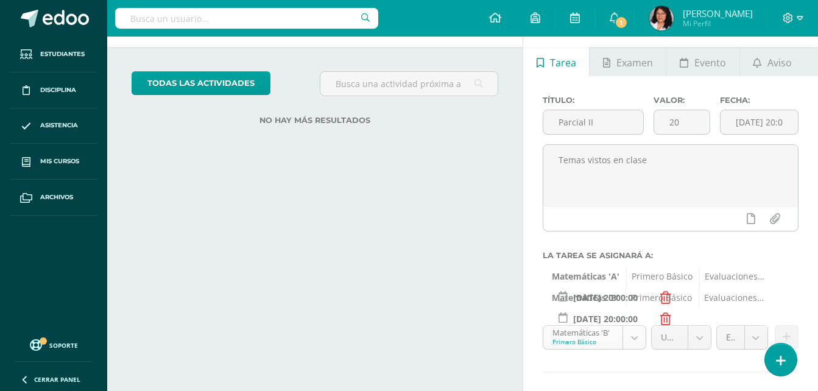
click at [636, 339] on body "Tarea asignada exitosamente Estudiantes Disciplina Asistencia Mis cursos Archiv…" at bounding box center [409, 150] width 818 height 391
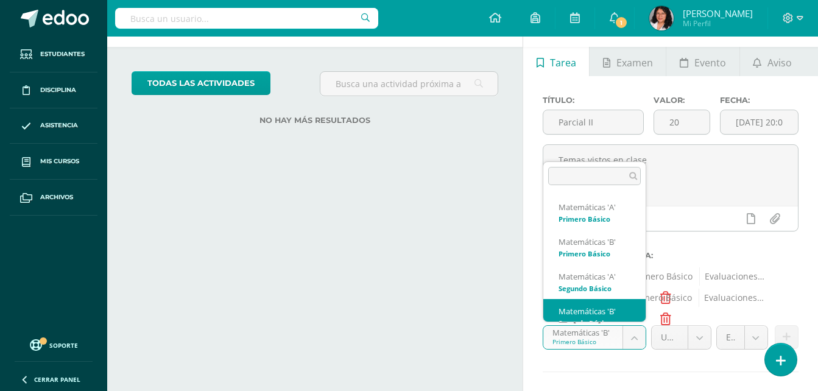
scroll to position [12, 0]
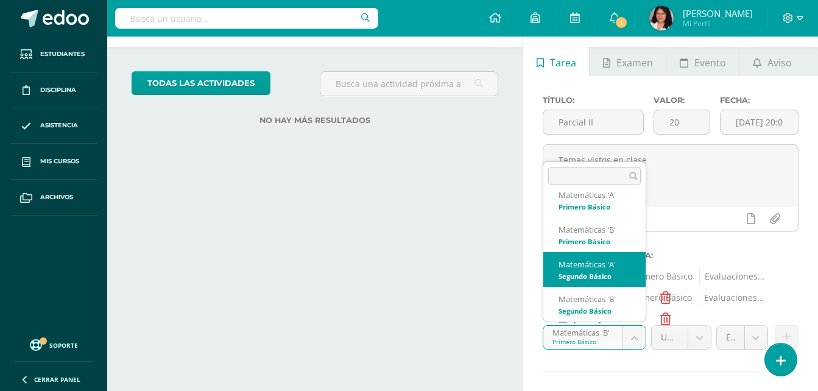
select select "95845"
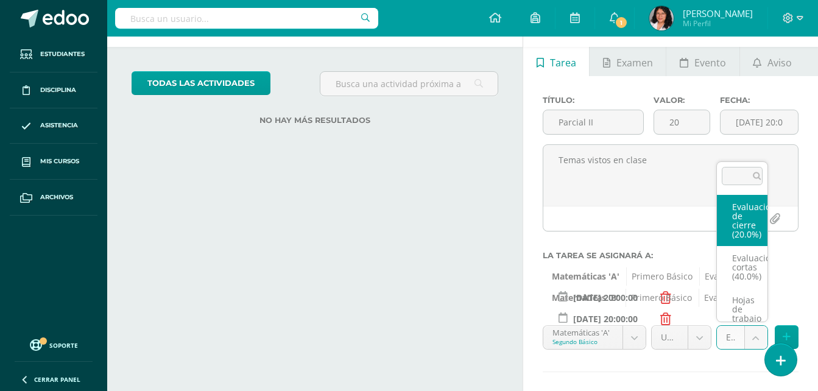
click at [754, 335] on body "Tarea asignada exitosamente Estudiantes Disciplina Asistencia Mis cursos Archiv…" at bounding box center [409, 150] width 818 height 391
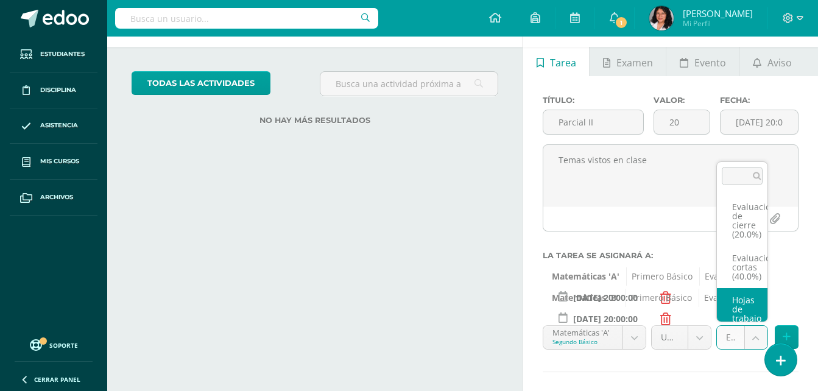
scroll to position [18, 0]
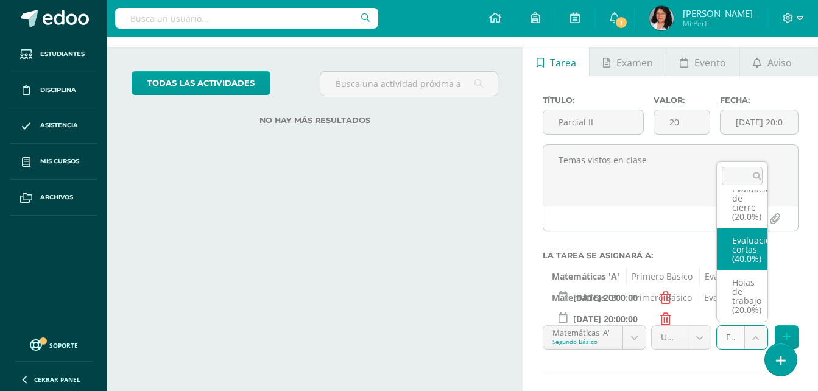
select select "107756"
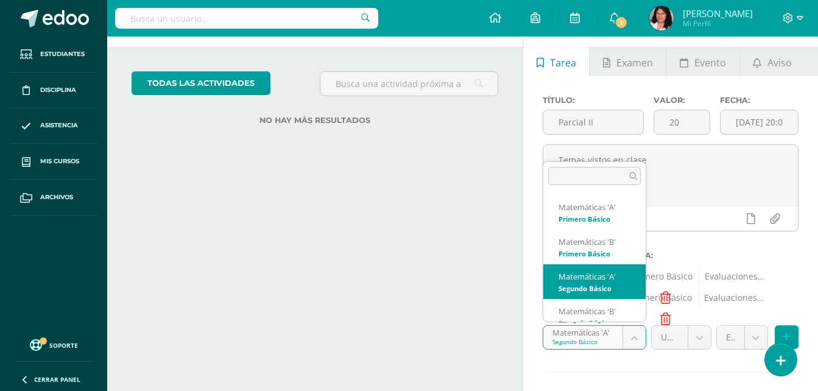
click at [638, 335] on body "Tarea asignada exitosamente Estudiantes Disciplina Asistencia Mis cursos Archiv…" at bounding box center [409, 150] width 818 height 391
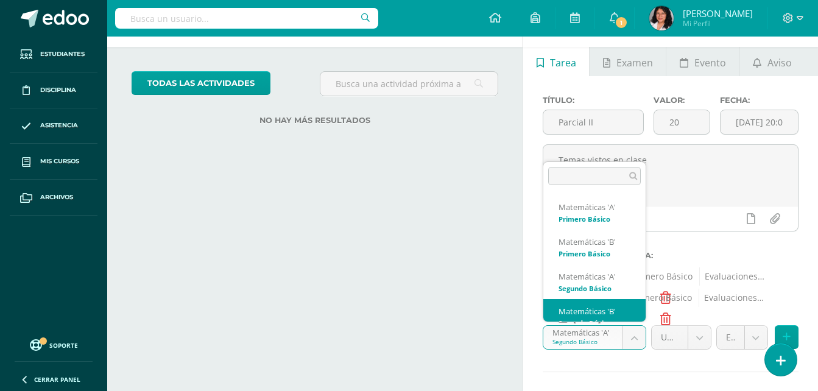
scroll to position [12, 0]
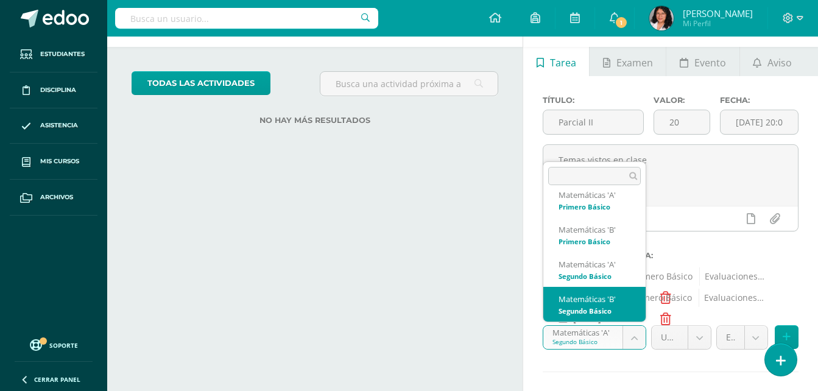
select select "95950"
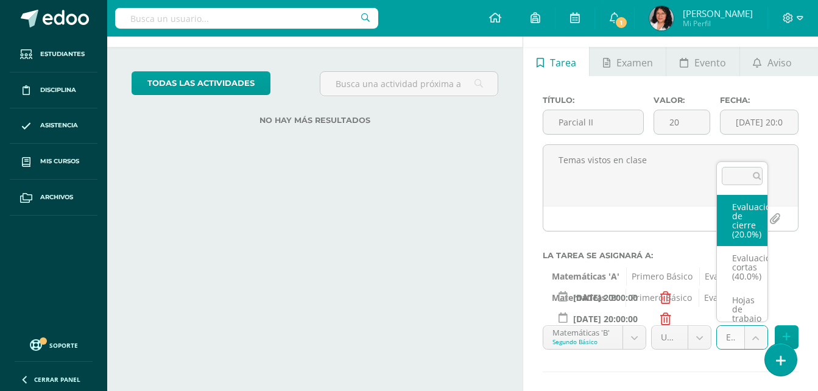
click at [759, 331] on body "Tarea asignada exitosamente Estudiantes Disciplina Asistencia Mis cursos Archiv…" at bounding box center [409, 150] width 818 height 391
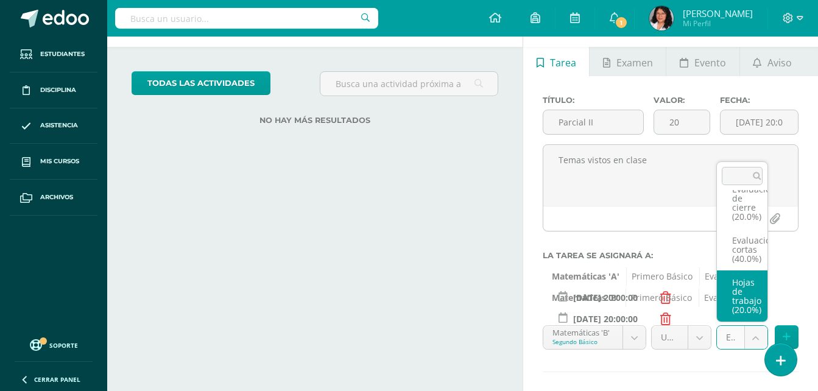
scroll to position [0, 0]
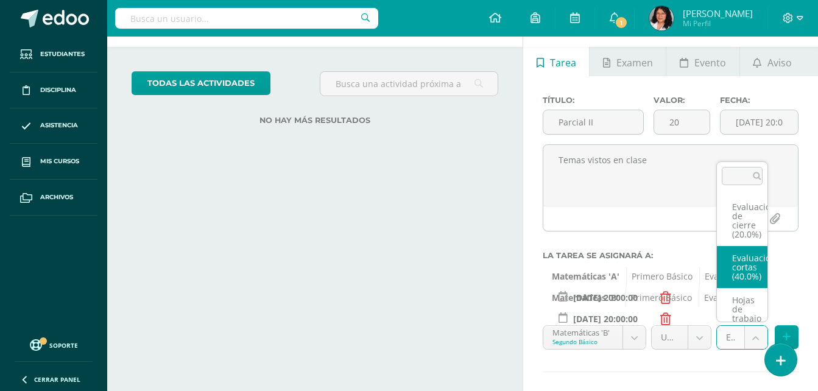
select select "107760"
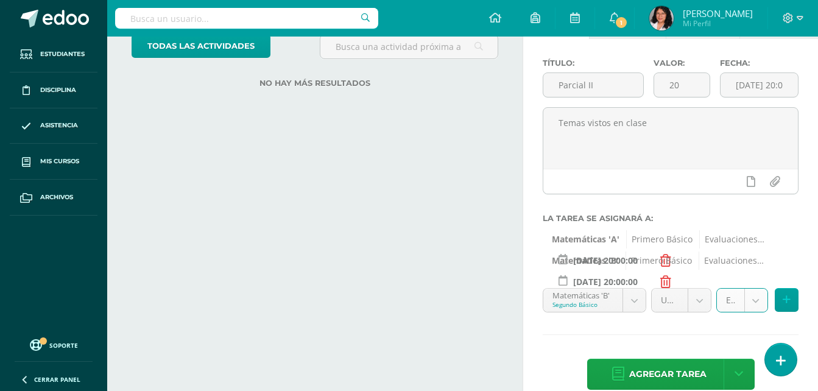
scroll to position [103, 0]
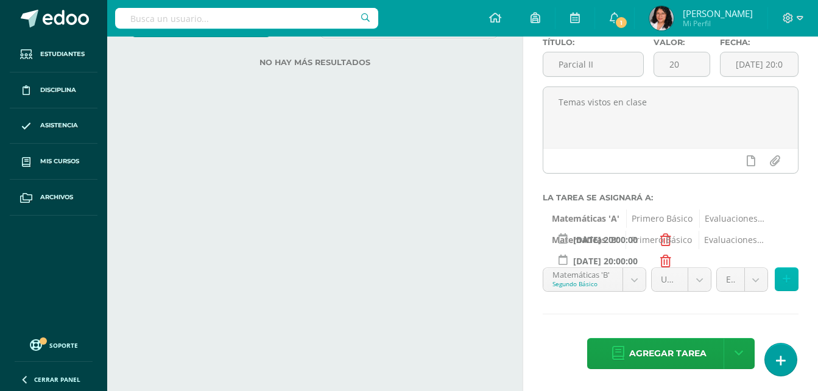
click at [786, 273] on button at bounding box center [787, 279] width 24 height 24
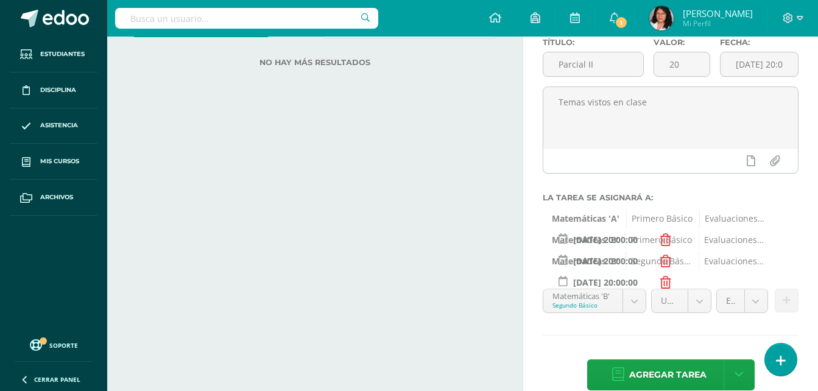
click at [639, 288] on body "Tarea asignada exitosamente Estudiantes Disciplina Asistencia Mis cursos Archiv…" at bounding box center [409, 92] width 818 height 391
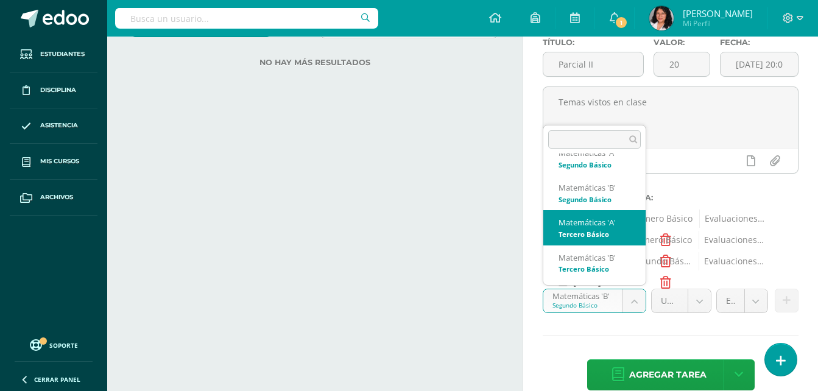
scroll to position [124, 0]
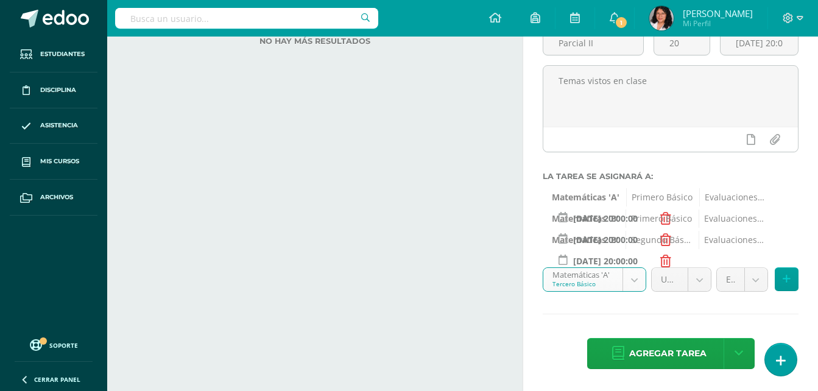
click at [667, 222] on span "Primero Básico" at bounding box center [658, 218] width 66 height 18
click at [664, 258] on icon at bounding box center [665, 261] width 11 height 12
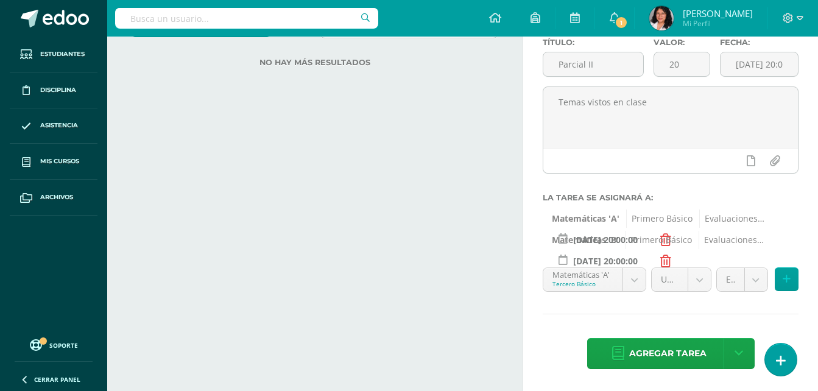
click at [664, 258] on icon at bounding box center [665, 261] width 11 height 12
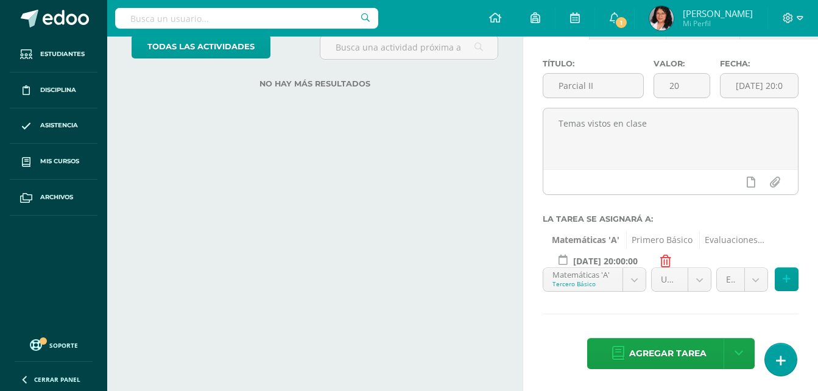
scroll to position [82, 0]
click at [664, 258] on icon at bounding box center [665, 261] width 11 height 12
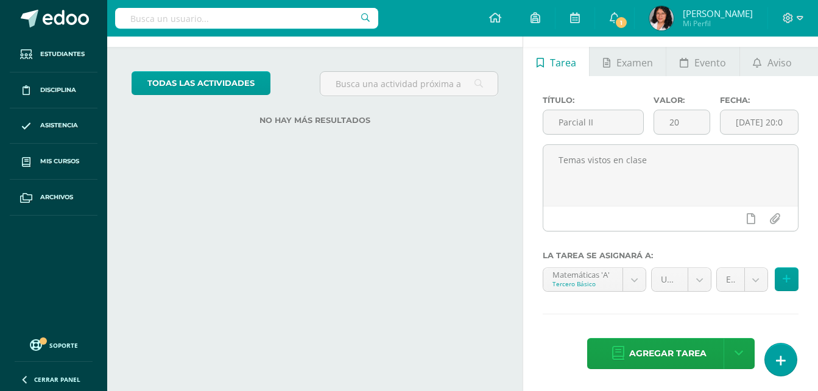
scroll to position [45, 0]
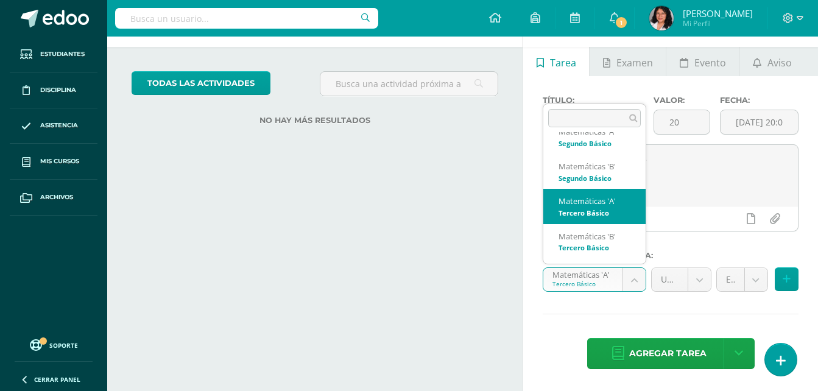
click at [639, 276] on body "Tarea asignada exitosamente Estudiantes Disciplina Asistencia Mis cursos Archiv…" at bounding box center [409, 150] width 818 height 391
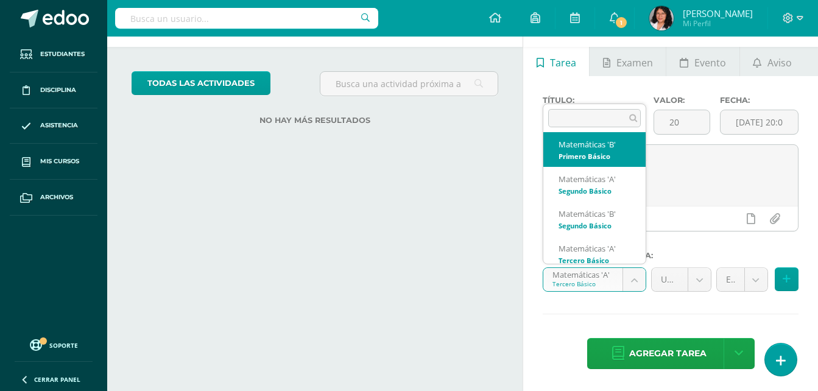
scroll to position [0, 0]
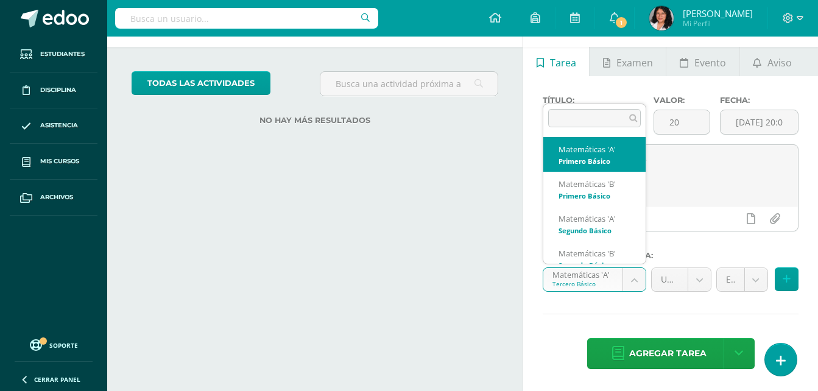
select select "95285"
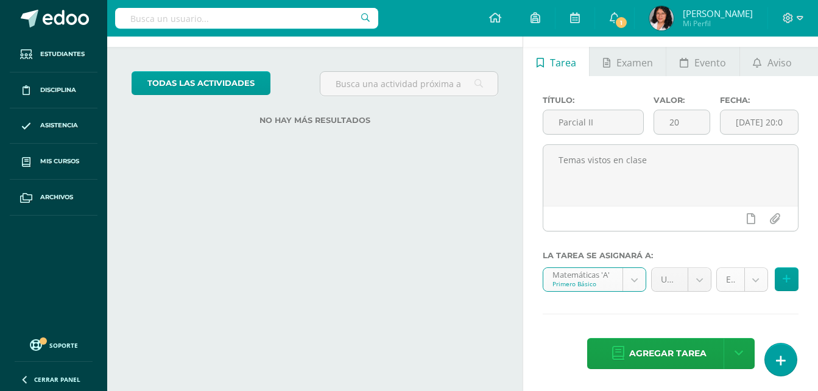
click at [753, 283] on body "Tarea asignada exitosamente Estudiantes Disciplina Asistencia Mis cursos Archiv…" at bounding box center [409, 150] width 818 height 391
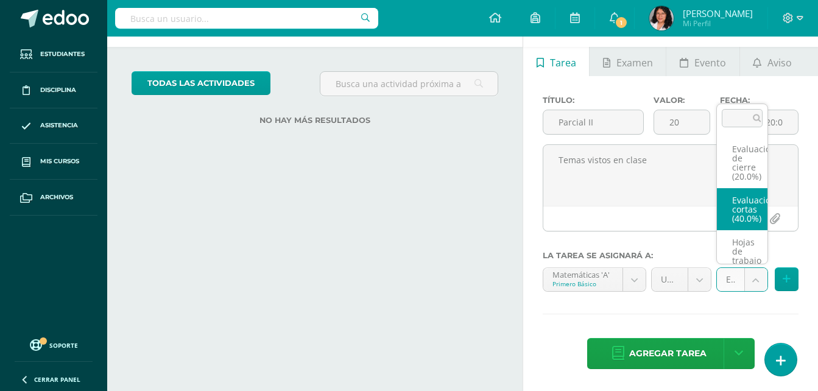
select select "107745"
